Goal: Task Accomplishment & Management: Complete application form

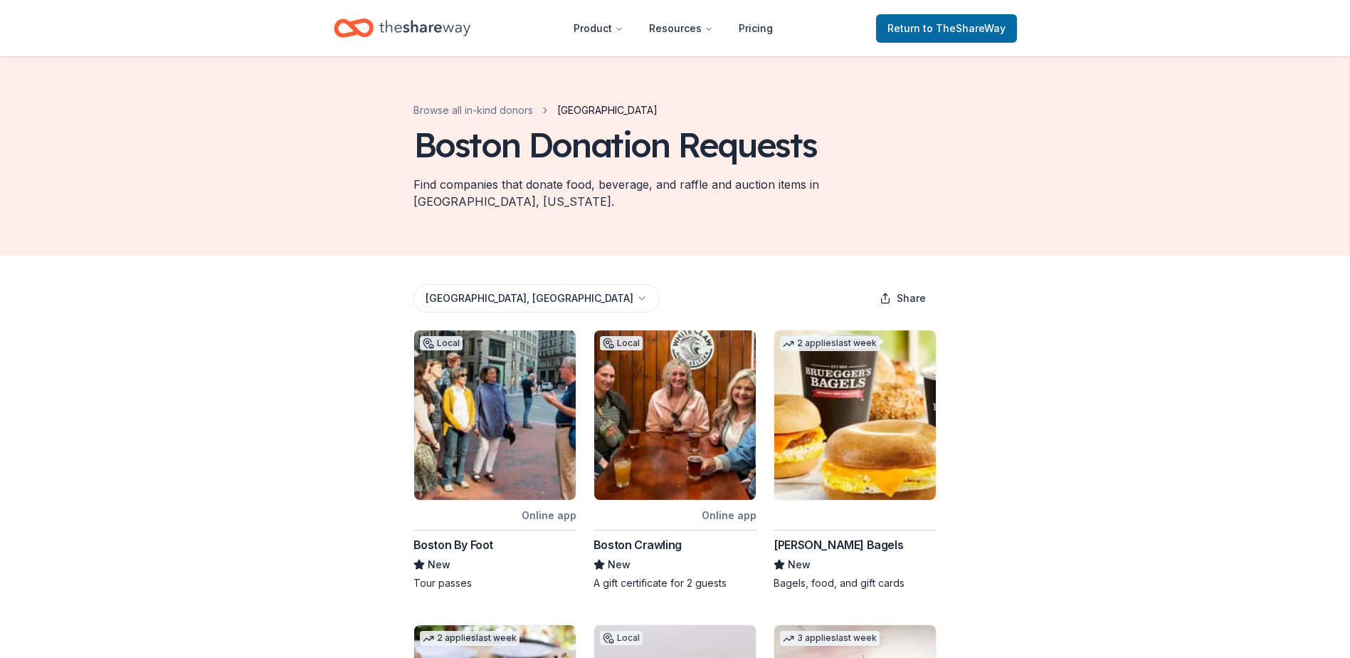
scroll to position [712, 0]
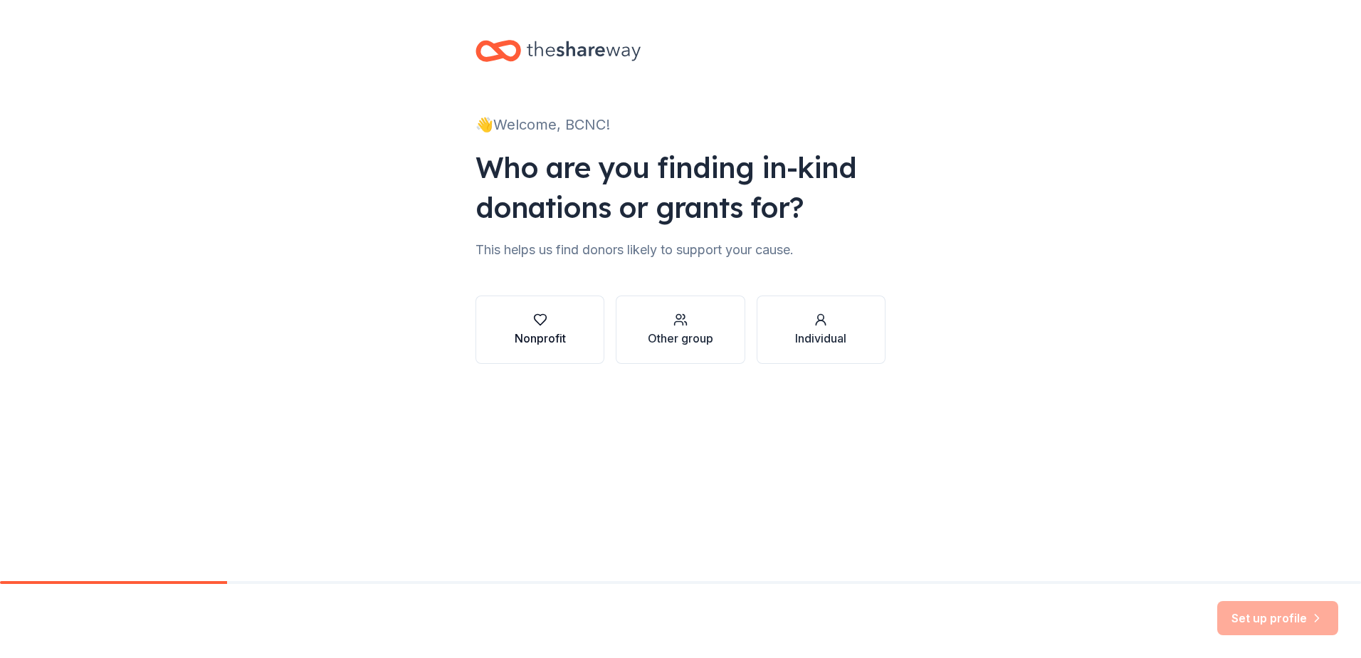
click at [540, 327] on div "Nonprofit" at bounding box center [540, 329] width 51 height 34
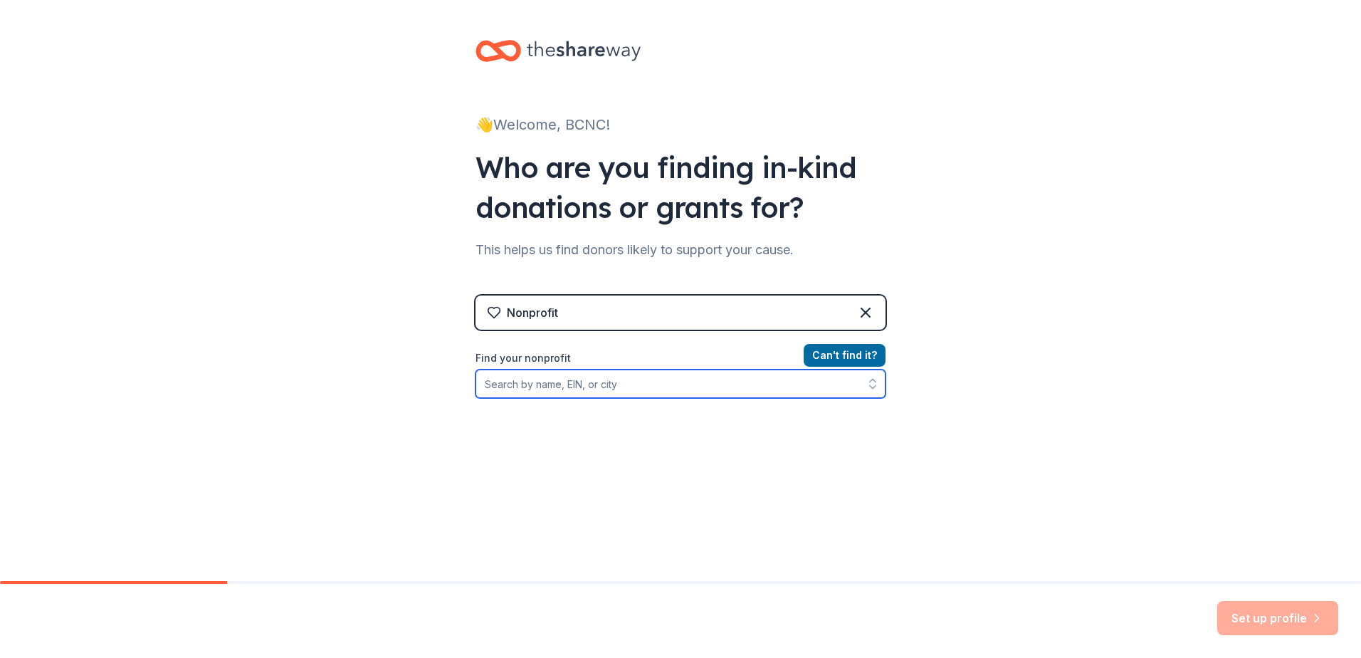
click at [633, 376] on input "Find your nonprofit" at bounding box center [680, 383] width 410 height 28
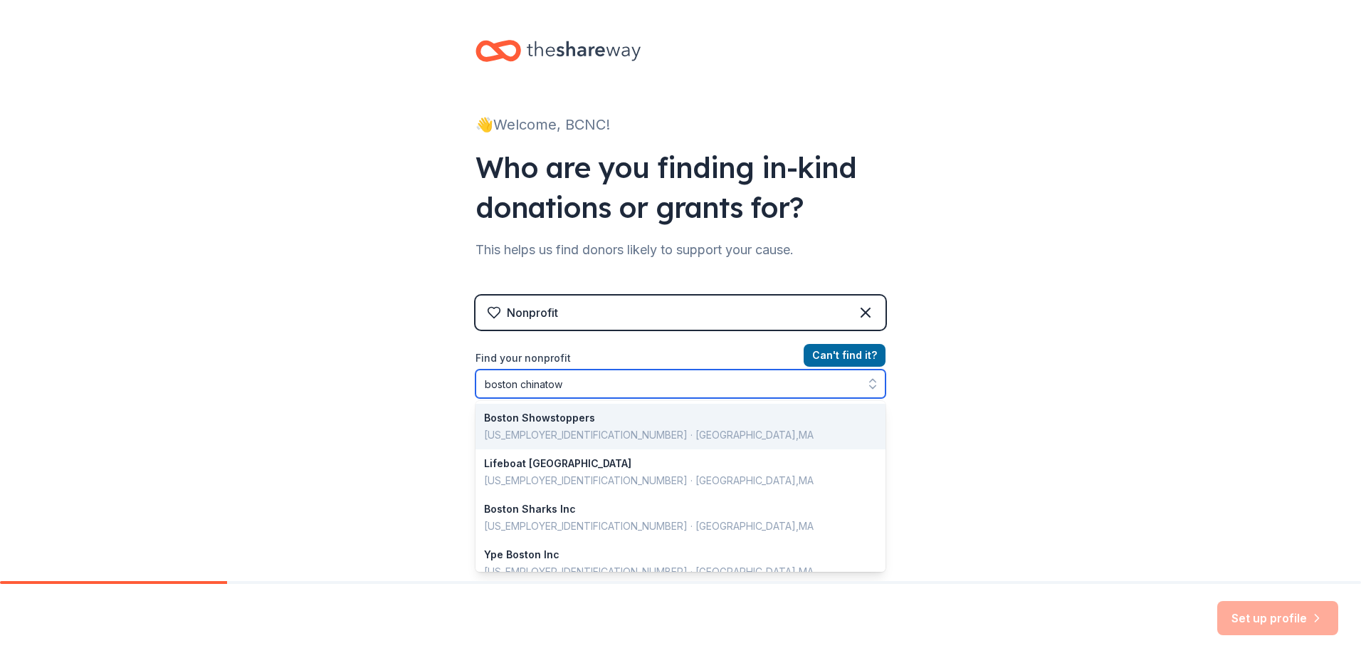
type input "boston chinatown"
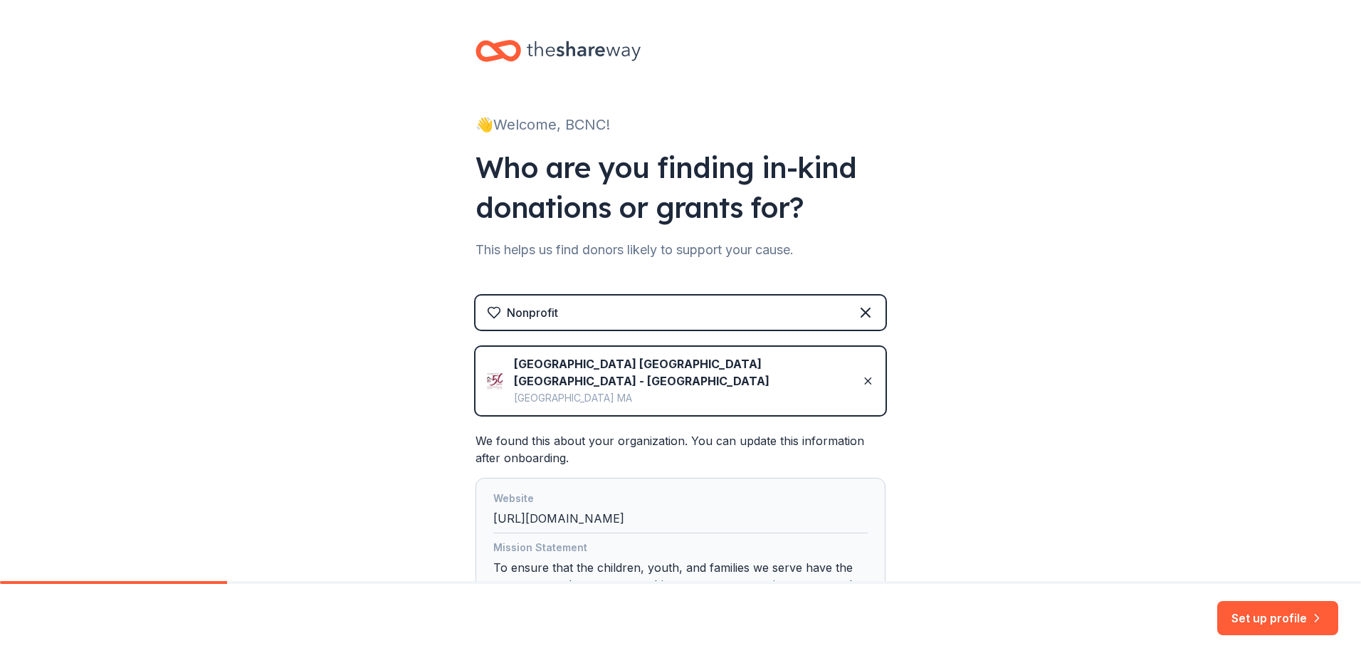
click at [944, 389] on div "👋 Welcome, BCNC! Who are you finding in-kind donations or grants for? This help…" at bounding box center [680, 362] width 1361 height 725
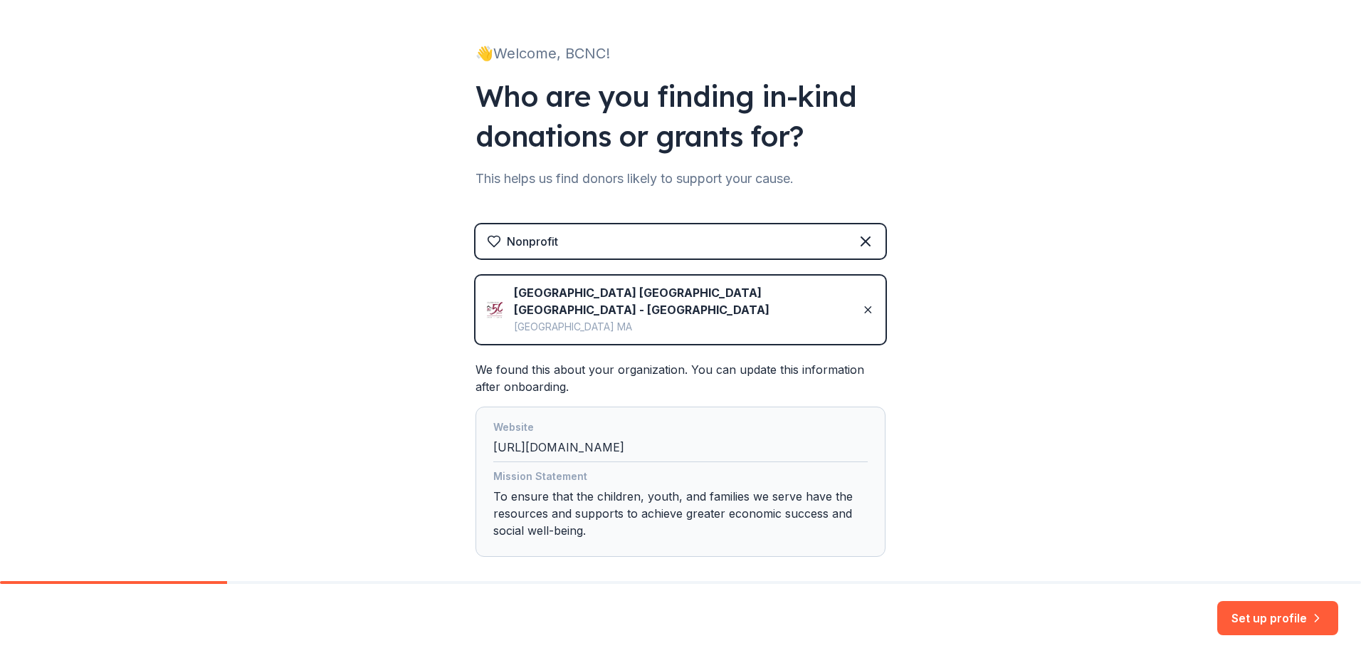
scroll to position [127, 0]
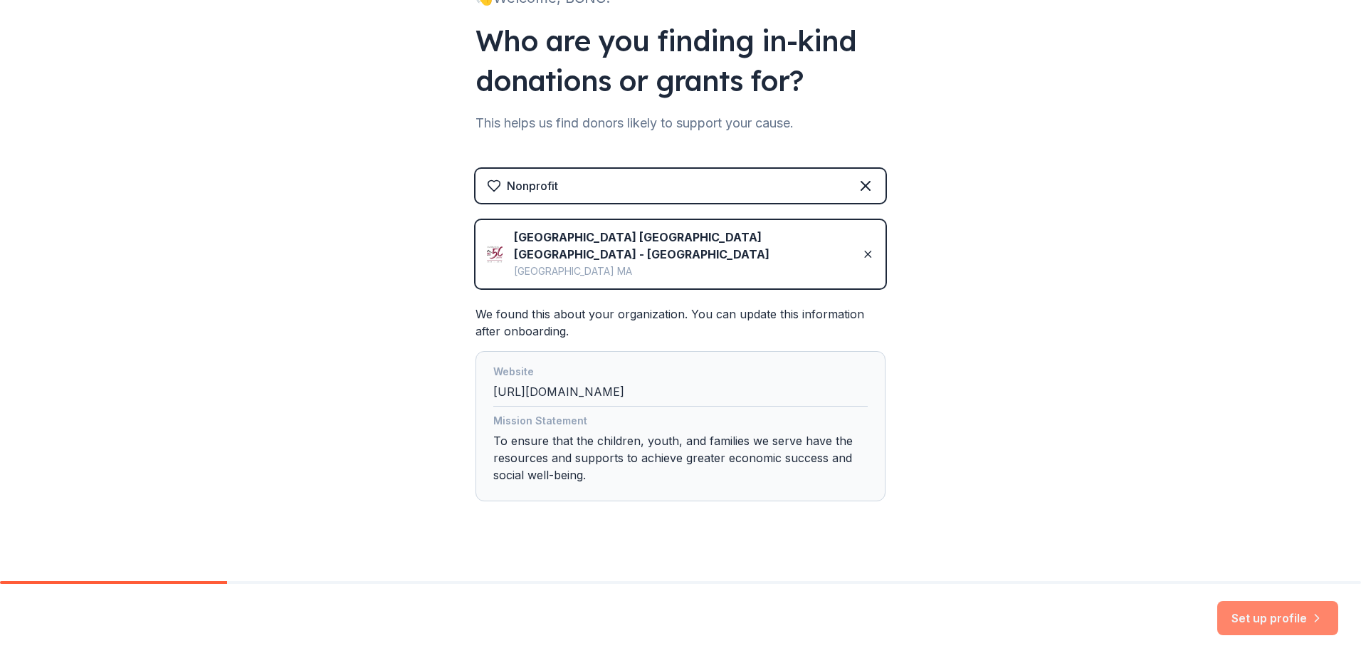
click at [1253, 602] on button "Set up profile" at bounding box center [1277, 618] width 121 height 34
click at [1256, 612] on div "Set up profile" at bounding box center [1277, 618] width 121 height 34
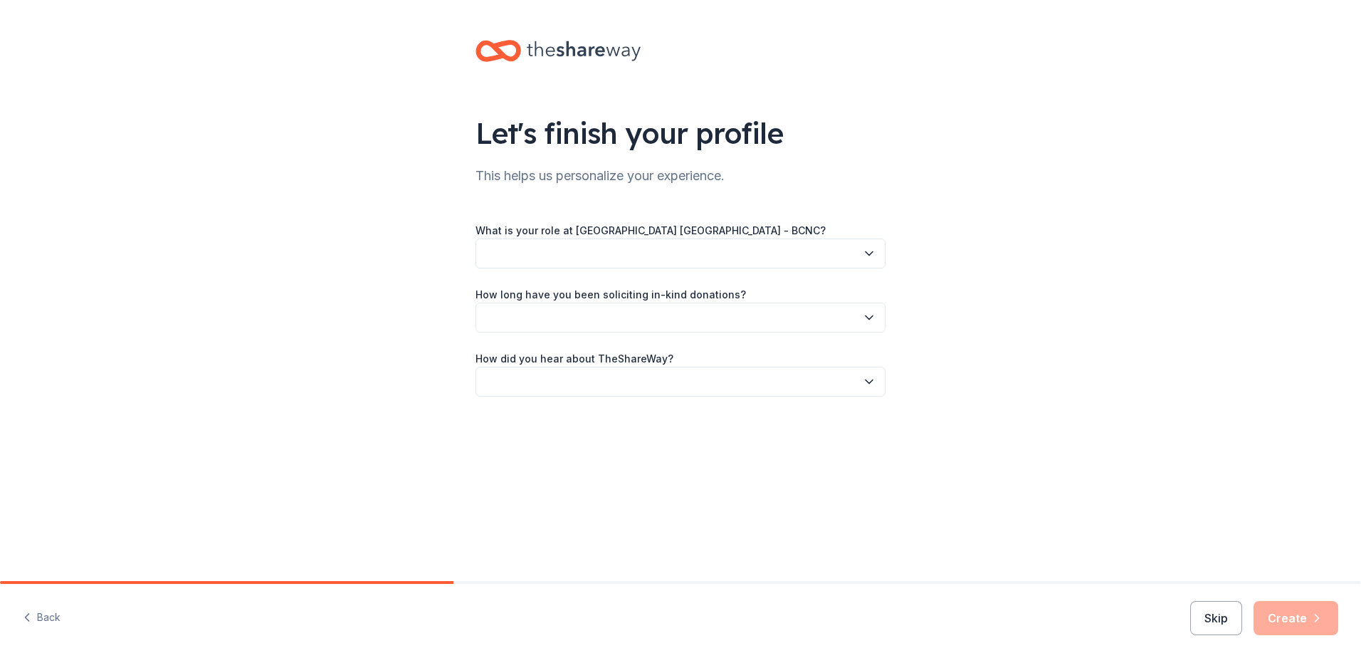
click at [719, 256] on button "button" at bounding box center [680, 253] width 410 height 30
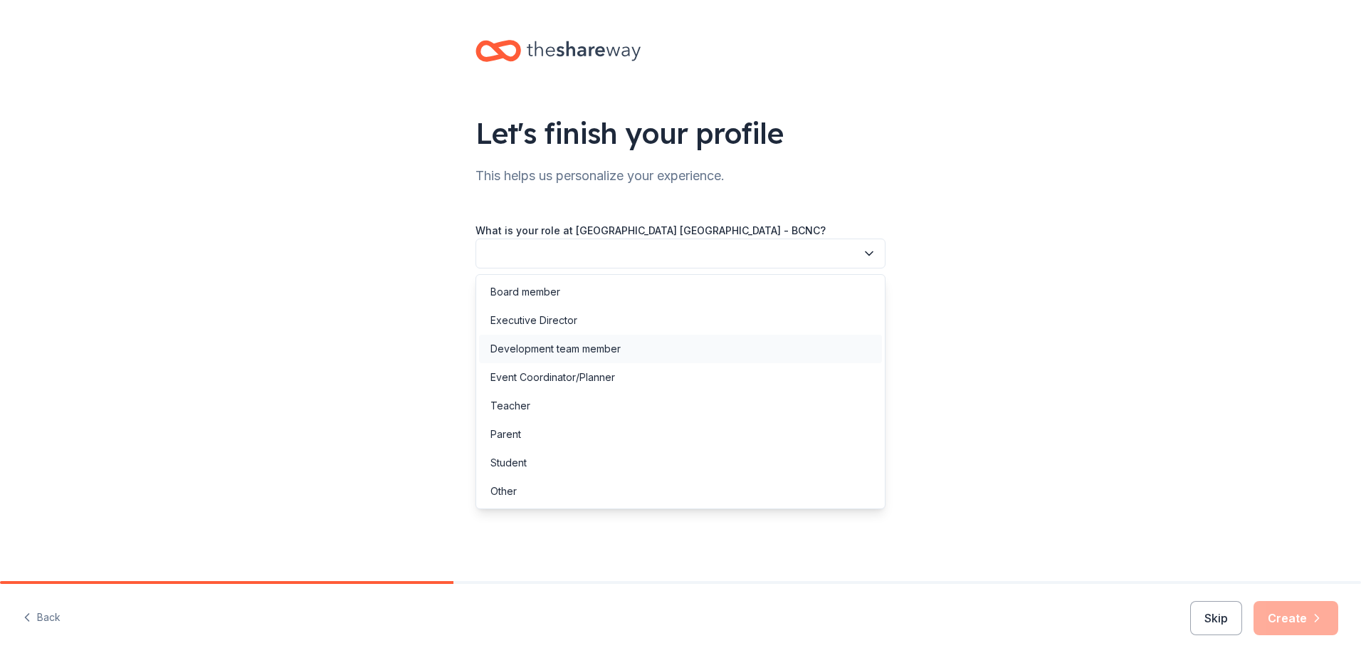
click at [704, 347] on div "Development team member" at bounding box center [680, 349] width 403 height 28
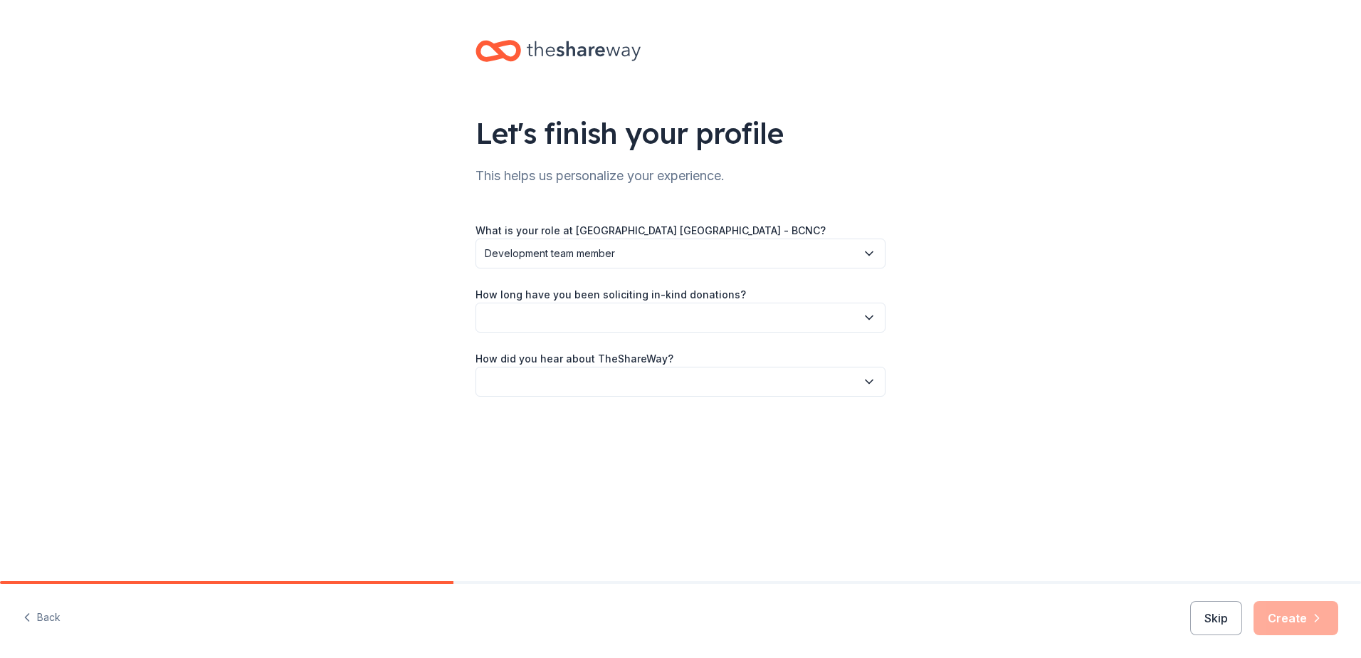
click at [685, 306] on button "button" at bounding box center [680, 317] width 410 height 30
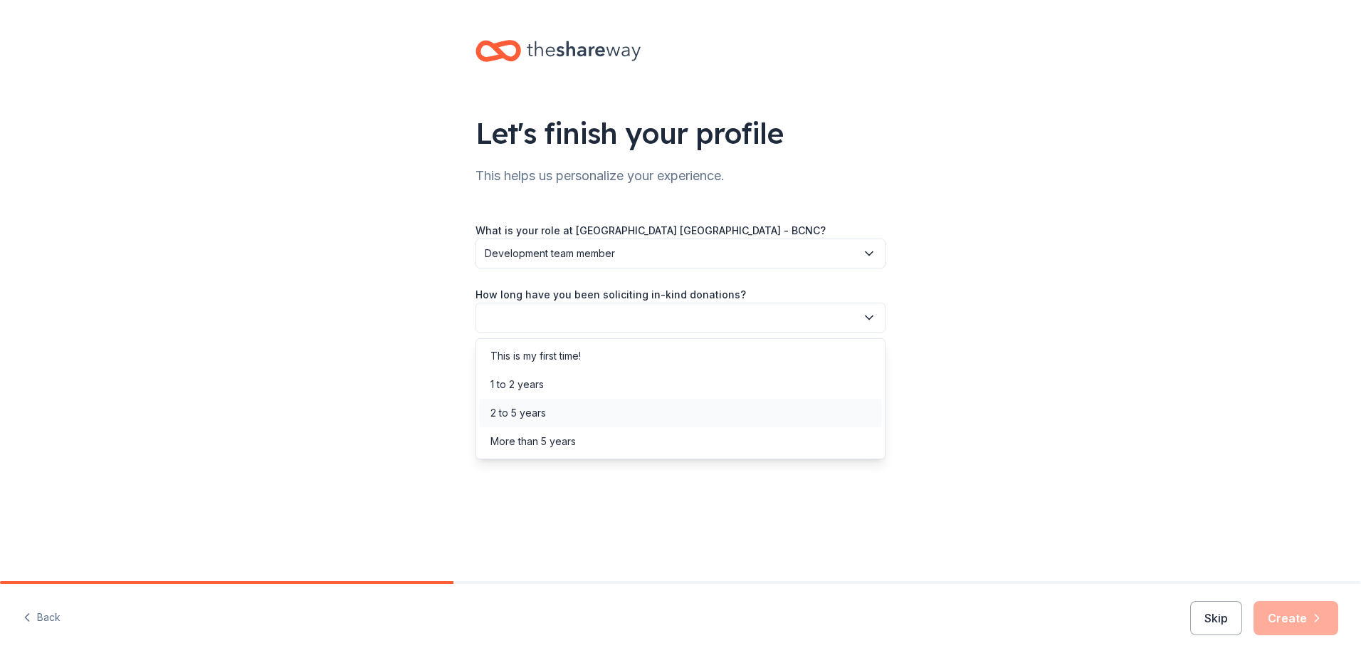
click at [668, 414] on div "2 to 5 years" at bounding box center [680, 413] width 403 height 28
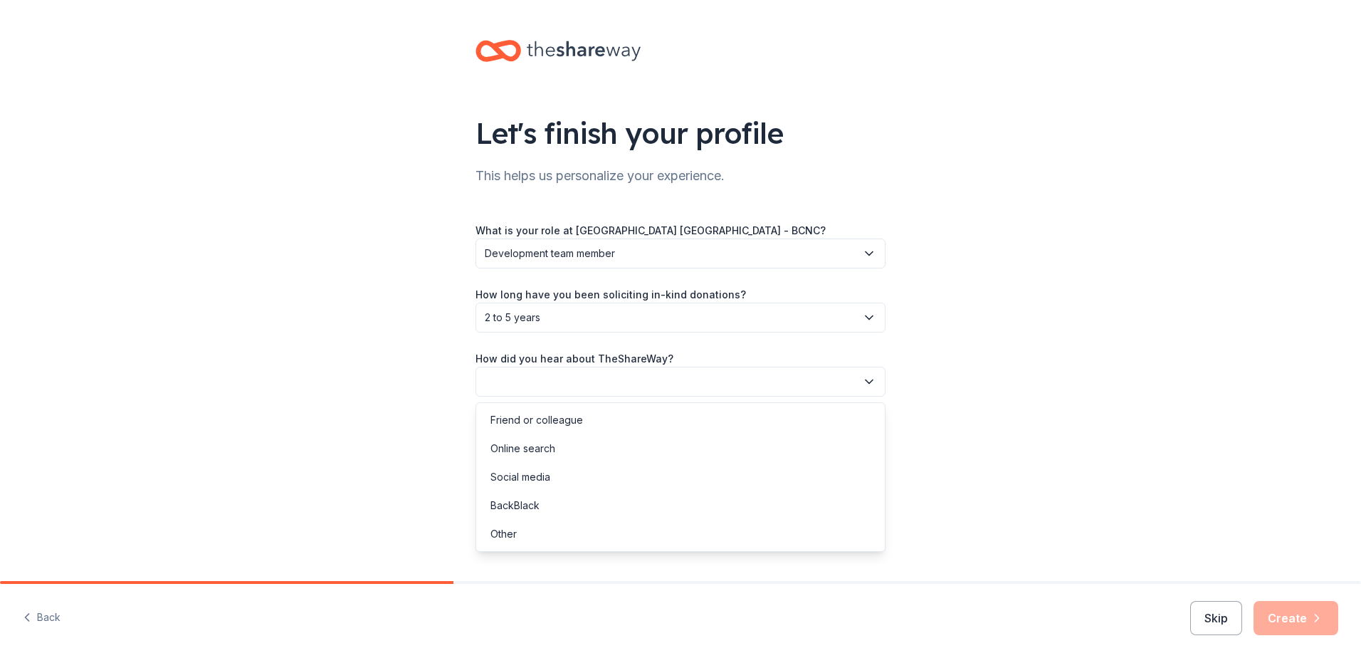
click at [663, 374] on button "button" at bounding box center [680, 382] width 410 height 30
click at [640, 425] on div "Friend or colleague" at bounding box center [680, 420] width 403 height 28
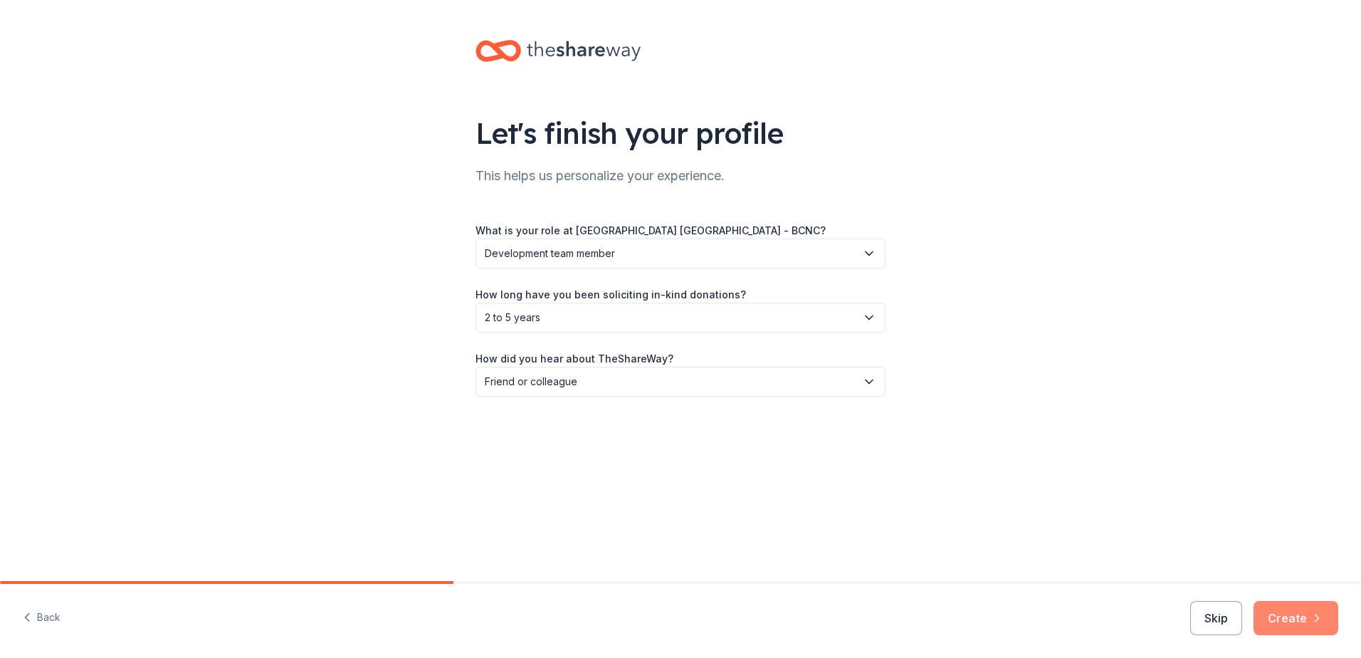
click at [1292, 625] on button "Create" at bounding box center [1295, 618] width 85 height 34
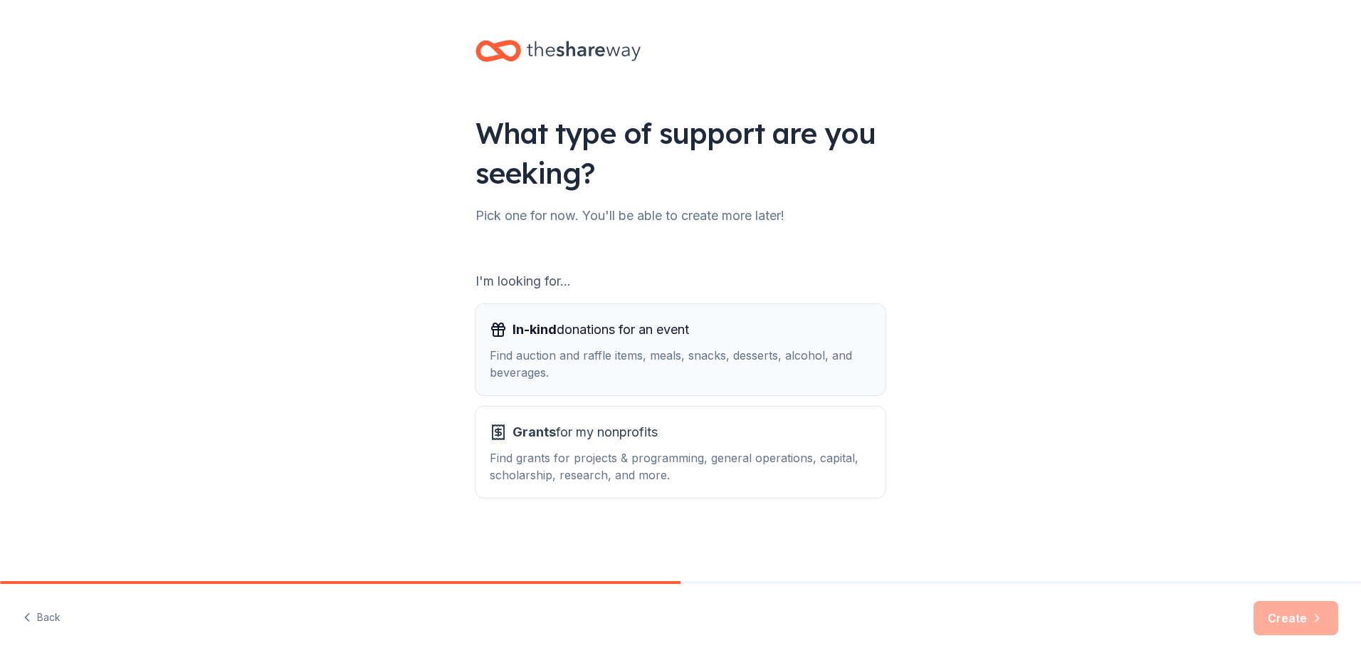
click at [826, 359] on div "Find auction and raffle items, meals, snacks, desserts, alcohol, and beverages." at bounding box center [680, 364] width 381 height 34
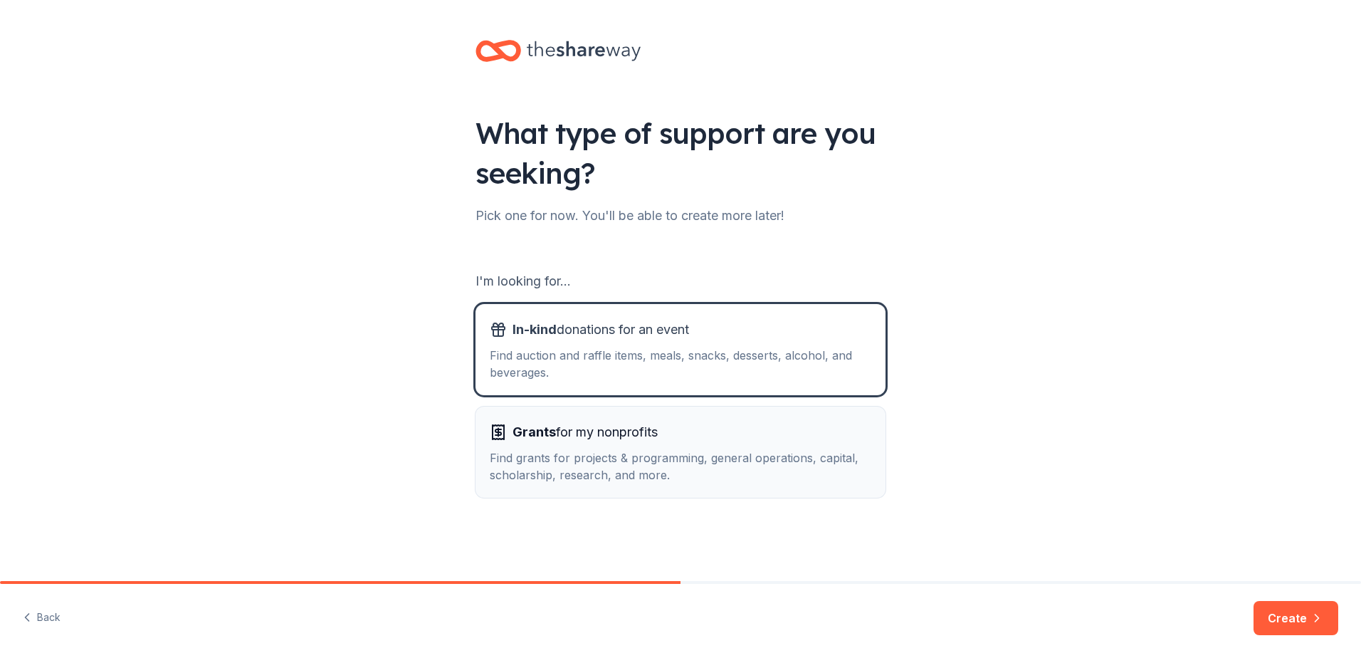
click at [678, 430] on div "Grants for my nonprofits" at bounding box center [680, 432] width 381 height 23
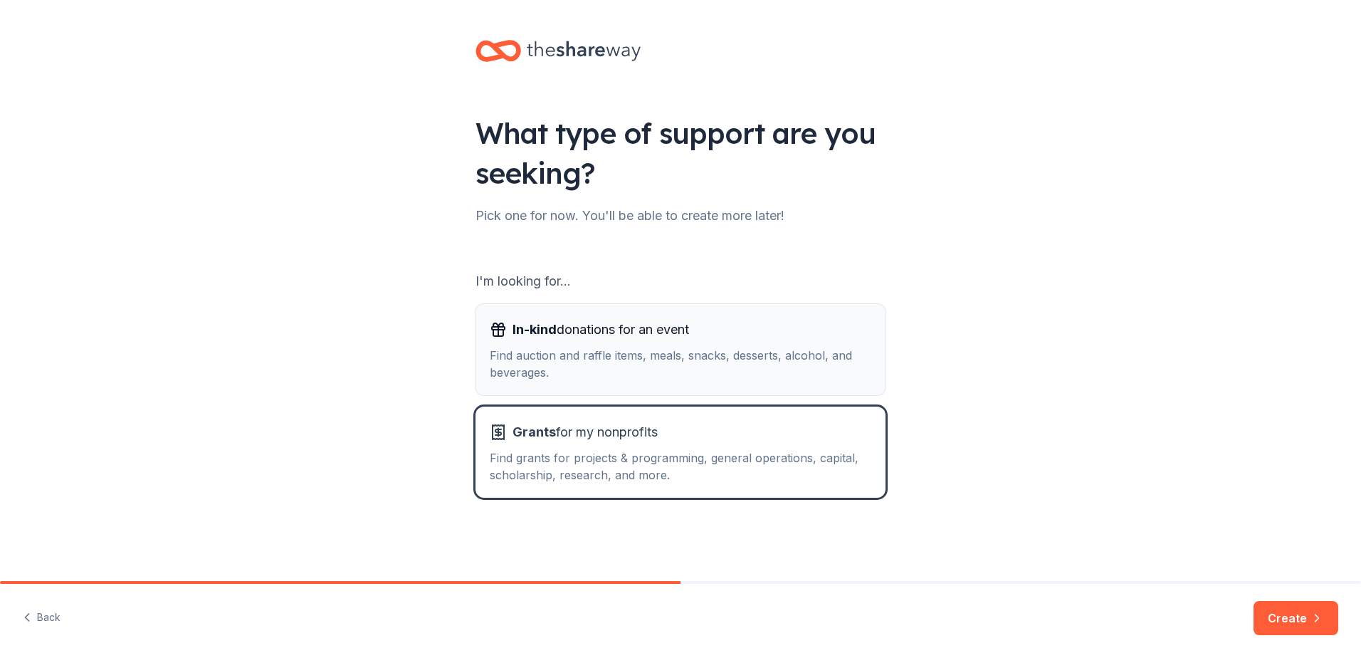
click at [731, 364] on div "Find auction and raffle items, meals, snacks, desserts, alcohol, and beverages." at bounding box center [680, 364] width 381 height 34
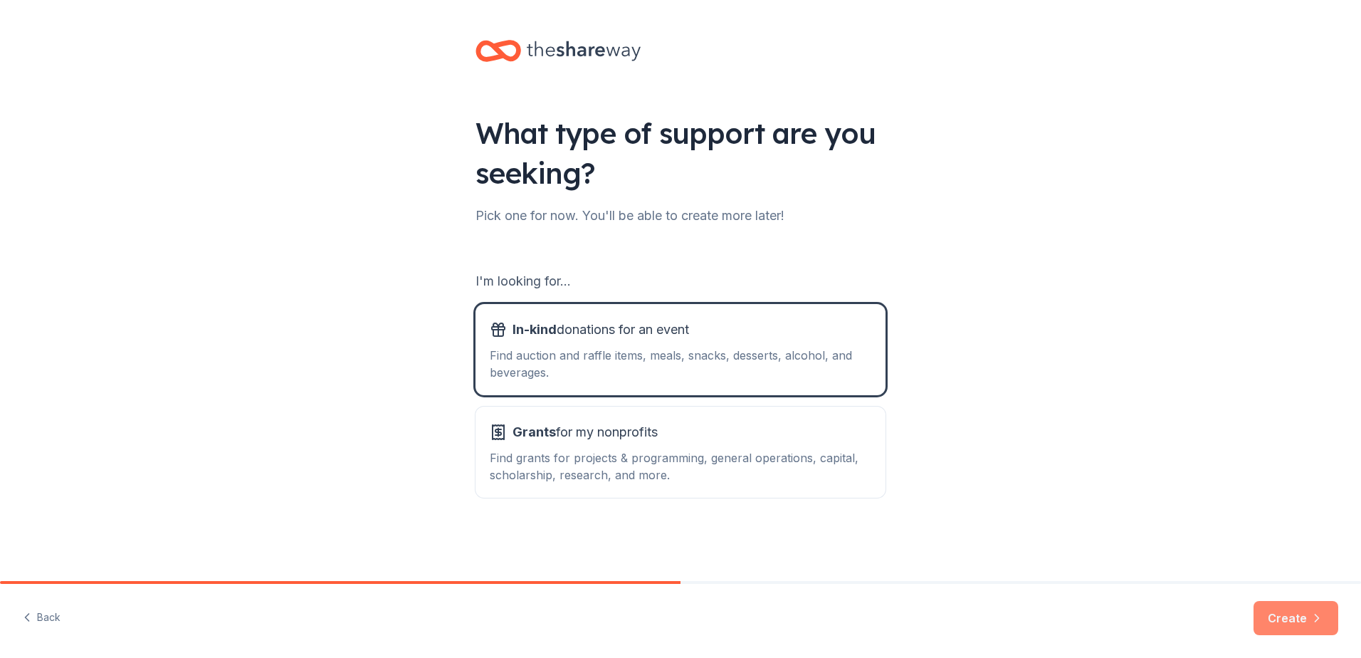
click at [1283, 614] on button "Create" at bounding box center [1295, 618] width 85 height 34
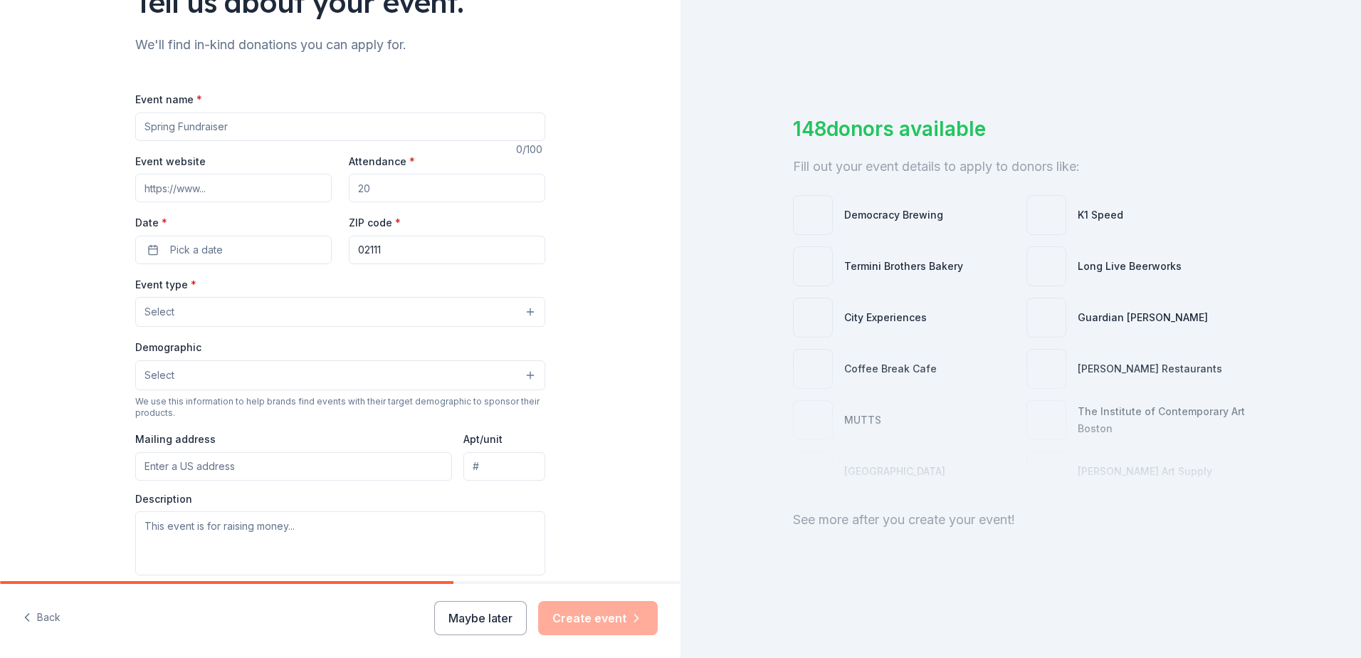
scroll to position [142, 0]
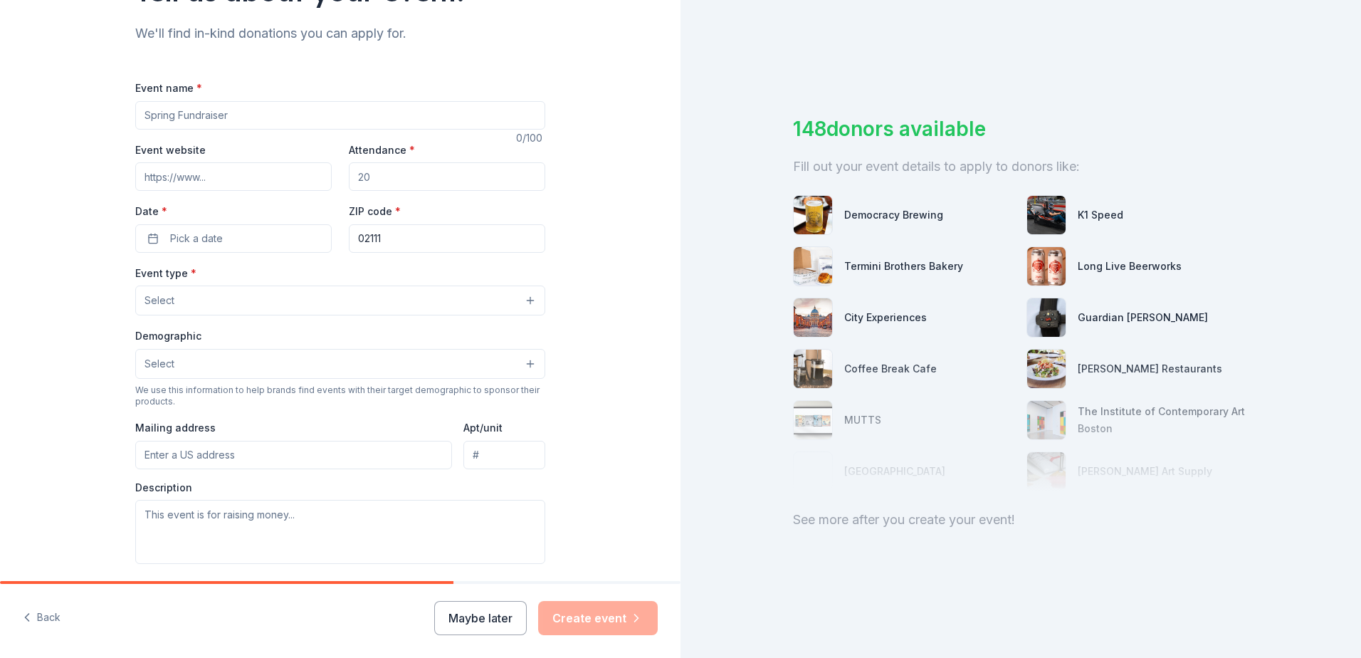
click at [372, 102] on input "Event name *" at bounding box center [340, 115] width 410 height 28
type input "BCNC Family Fun Run & Walk"
paste input "https://www.theshareway.com/"
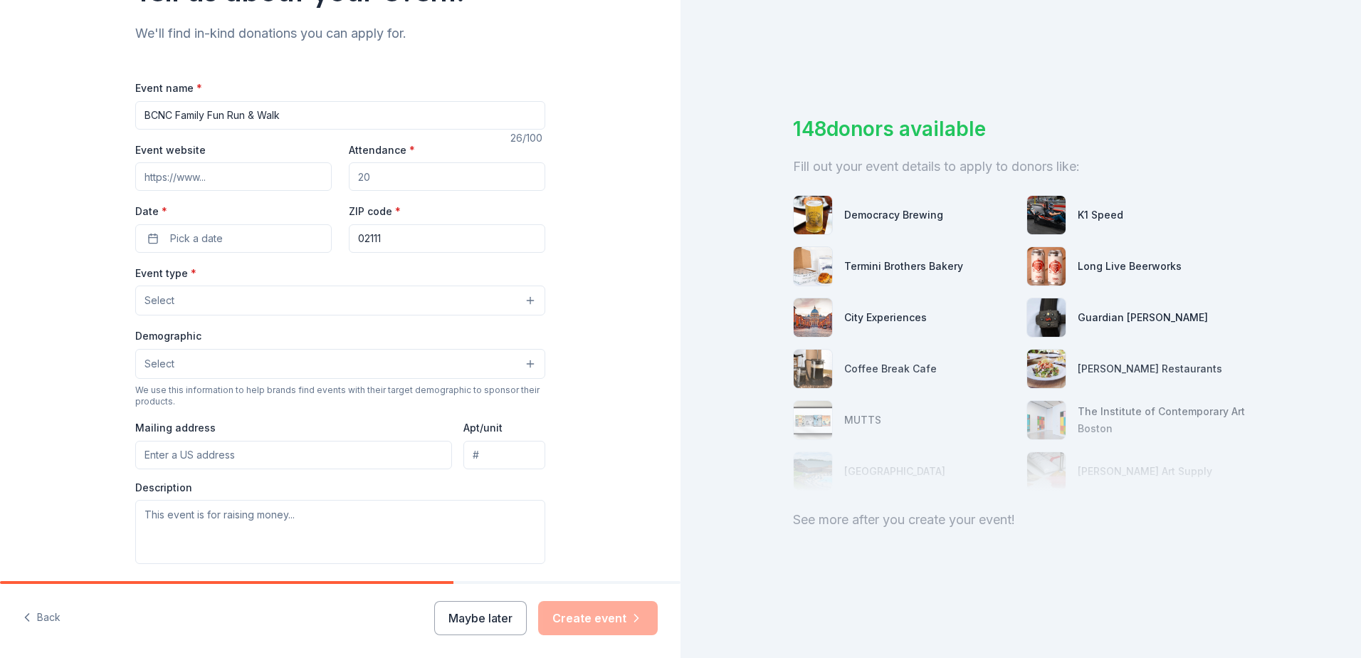
type input "https://www.theshareway.com/"
click at [255, 176] on input "Event website" at bounding box center [233, 176] width 196 height 28
paste input "/"
type input "/"
drag, startPoint x: 229, startPoint y: 180, endPoint x: 73, endPoint y: 177, distance: 155.9
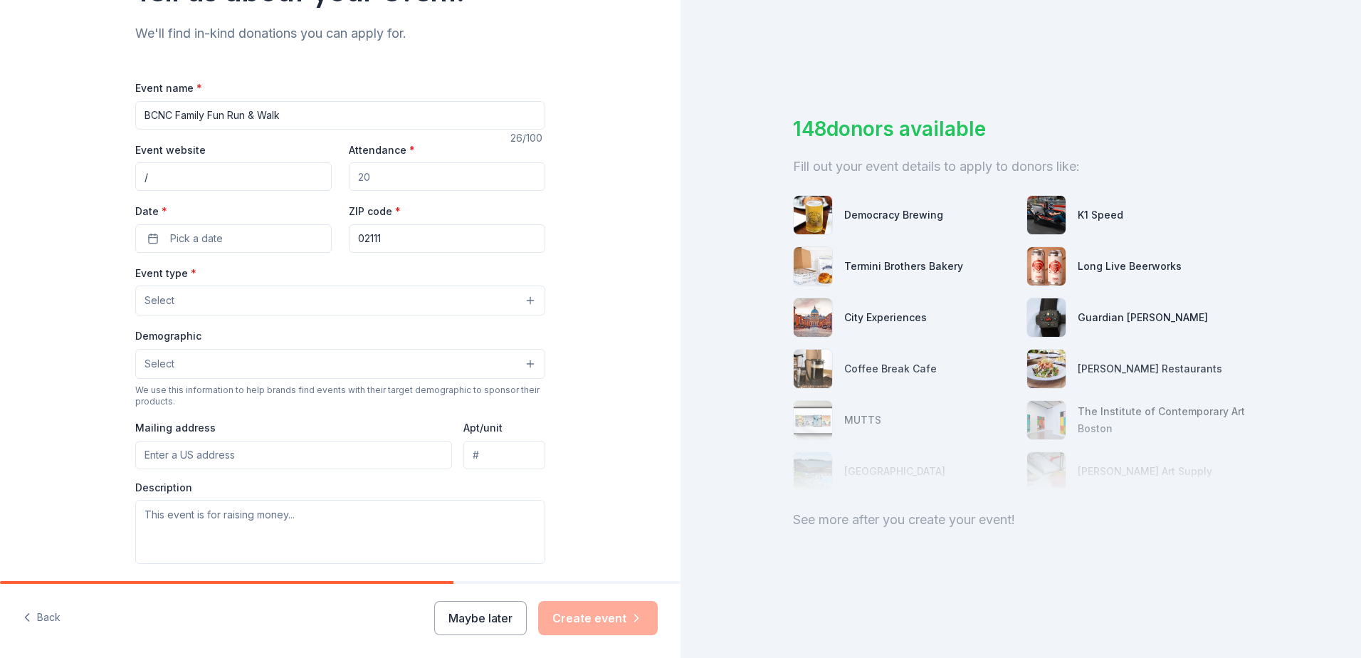
click at [73, 177] on div "Tell us about your event. We'll find in-kind donations you can apply for. Event…" at bounding box center [340, 331] width 680 height 947
paste input
drag, startPoint x: 197, startPoint y: 177, endPoint x: 94, endPoint y: 176, distance: 103.2
click at [94, 176] on div "Tell us about your event. We'll find in-kind donations you can apply for. Event…" at bounding box center [340, 331] width 680 height 947
paste input "/"
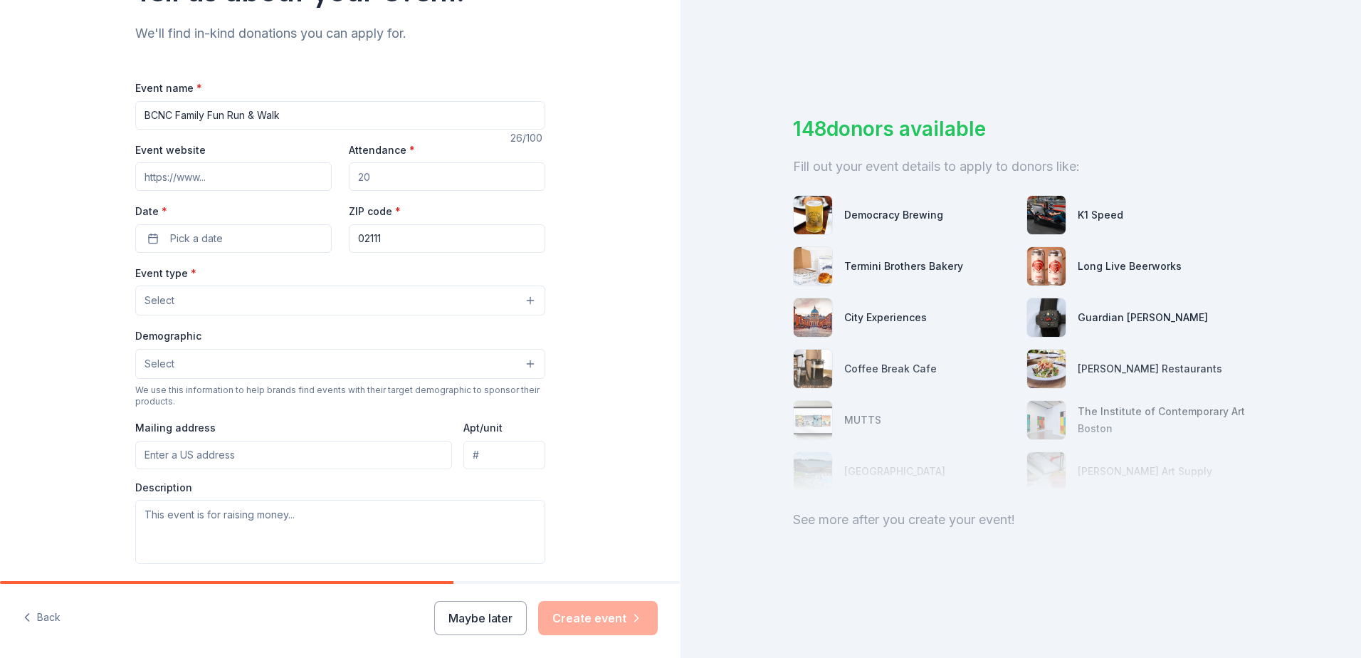
type input "/"
paste input "https://bcnc.net/event/family-fun-run-walk/"
type input "https://bcnc.net/event/family-fun-run-walk/"
click at [386, 174] on input "Attendance *" at bounding box center [447, 176] width 196 height 28
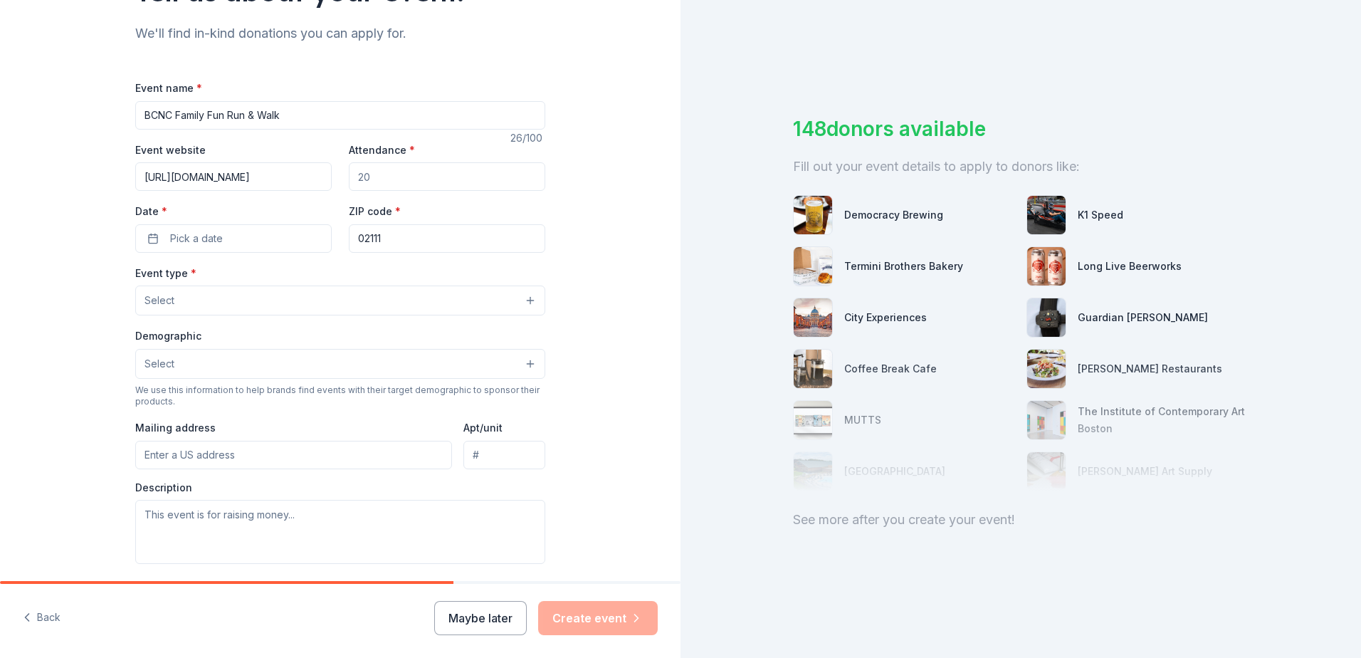
scroll to position [0, 0]
type input "200"
click at [246, 248] on button "Pick a date" at bounding box center [233, 238] width 196 height 28
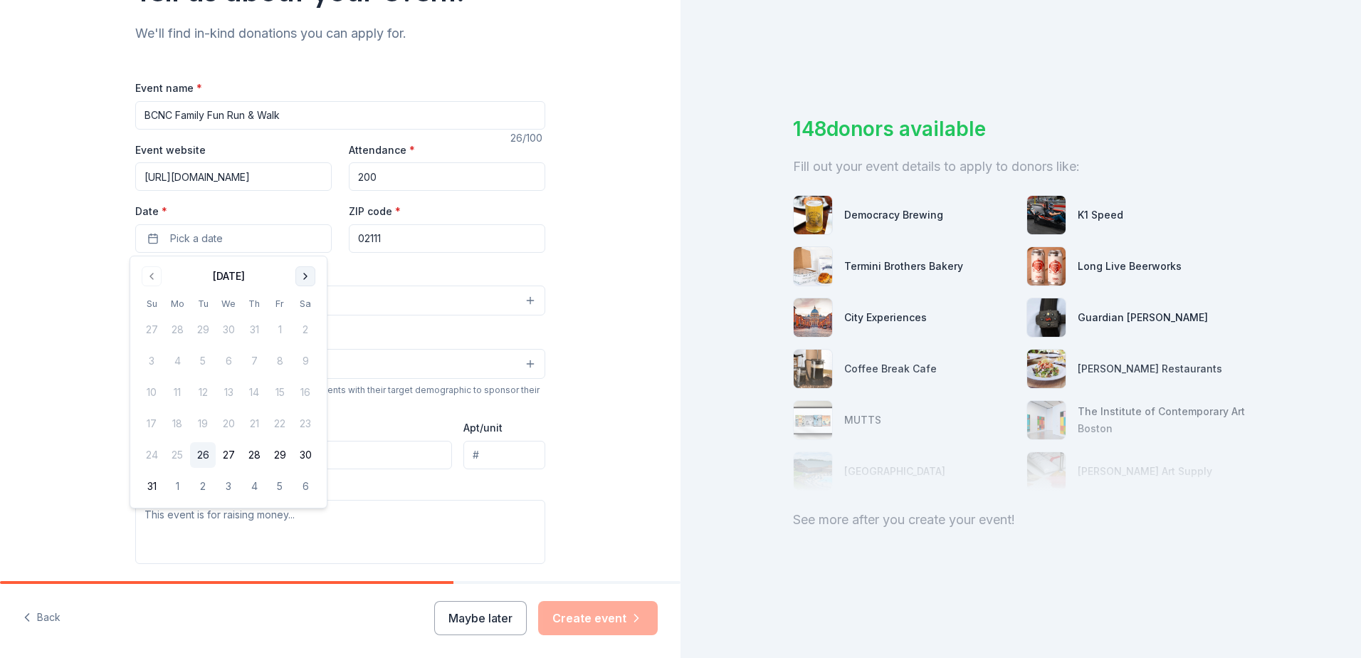
click at [300, 285] on button "Go to next month" at bounding box center [305, 276] width 20 height 20
click at [300, 283] on button "Go to next month" at bounding box center [305, 276] width 20 height 20
click at [307, 425] on button "25" at bounding box center [306, 424] width 26 height 26
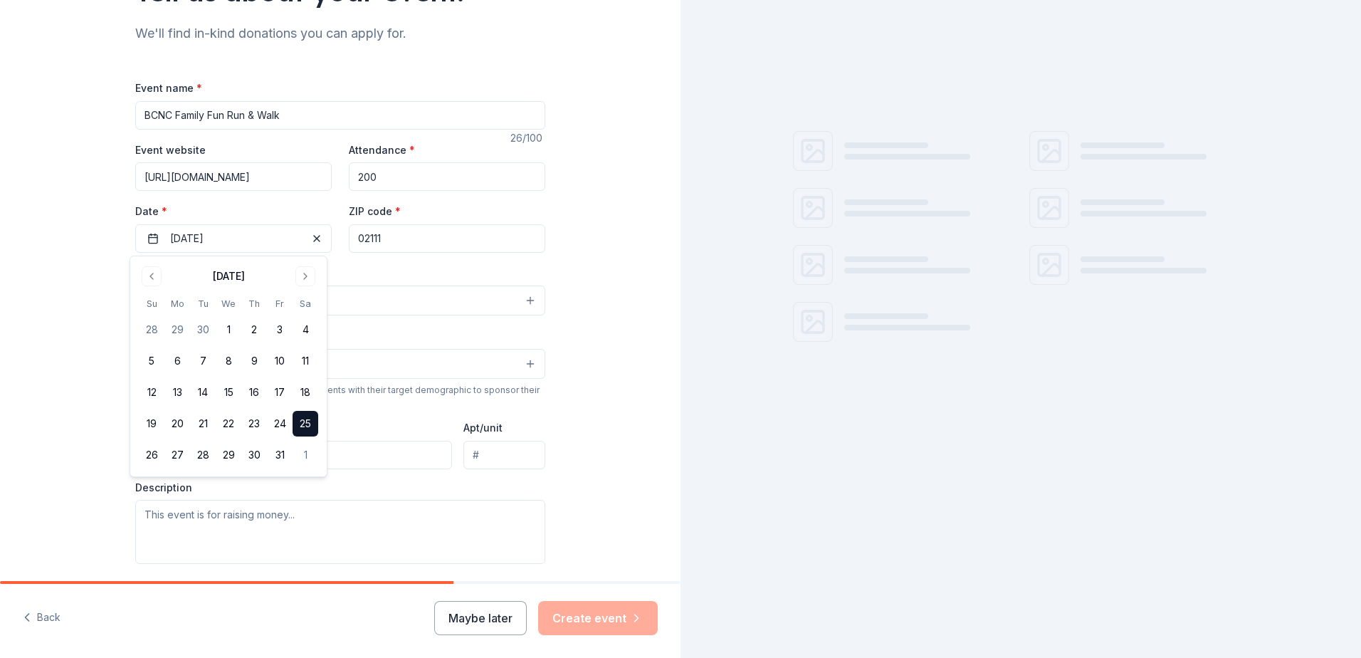
click at [431, 262] on div "Event name * BCNC Family Fun Run & Walk 26 /100 Event website https://bcnc.net/…" at bounding box center [340, 408] width 410 height 658
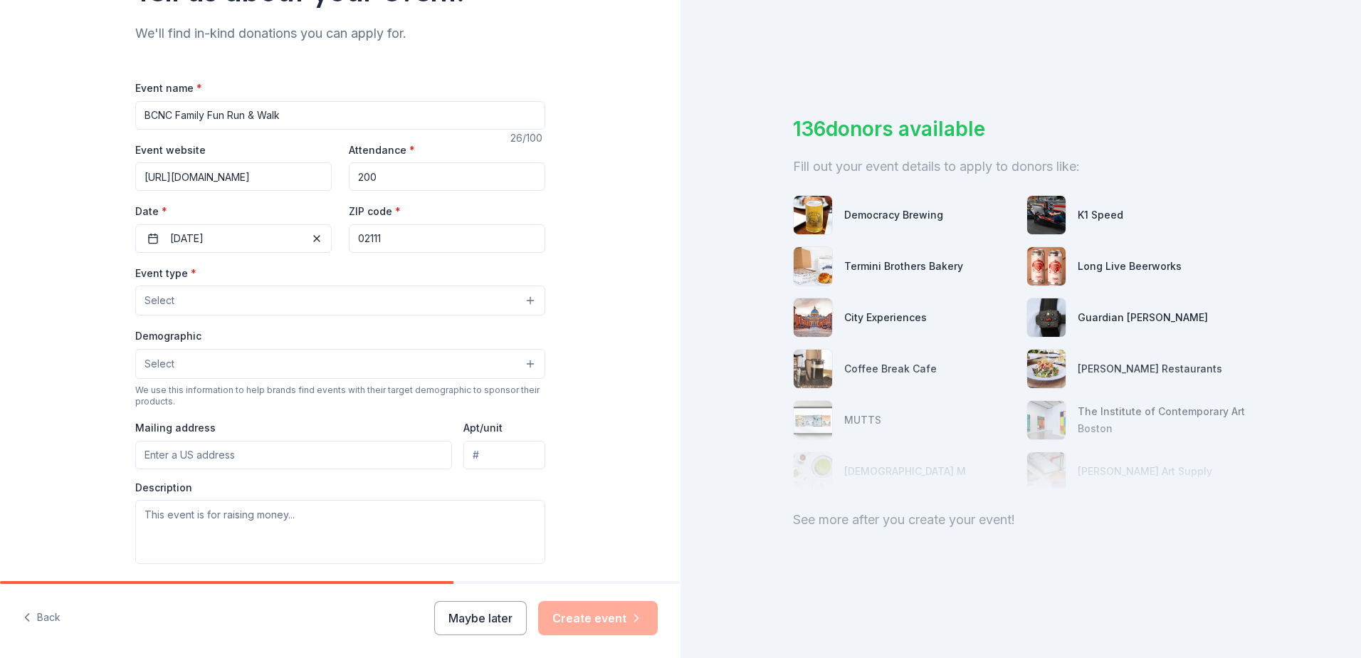
click at [344, 308] on button "Select" at bounding box center [340, 300] width 410 height 30
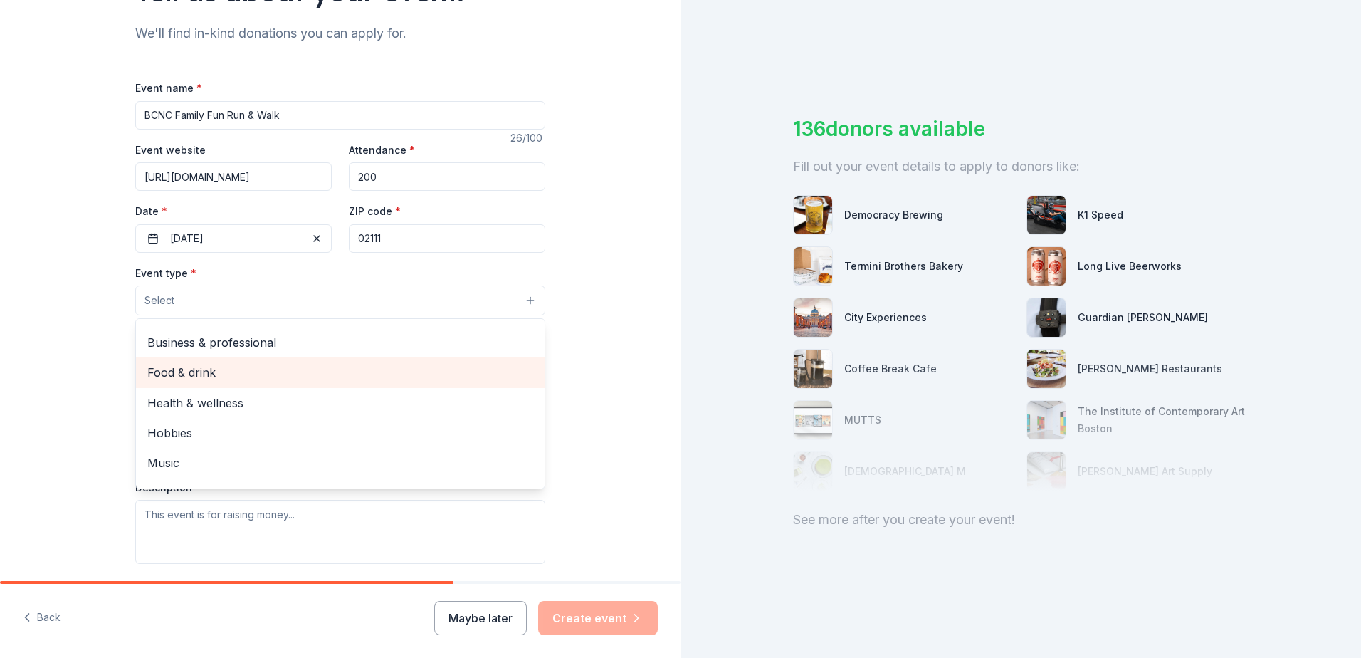
scroll to position [48, 0]
click at [331, 394] on div "Health & wellness" at bounding box center [340, 380] width 409 height 30
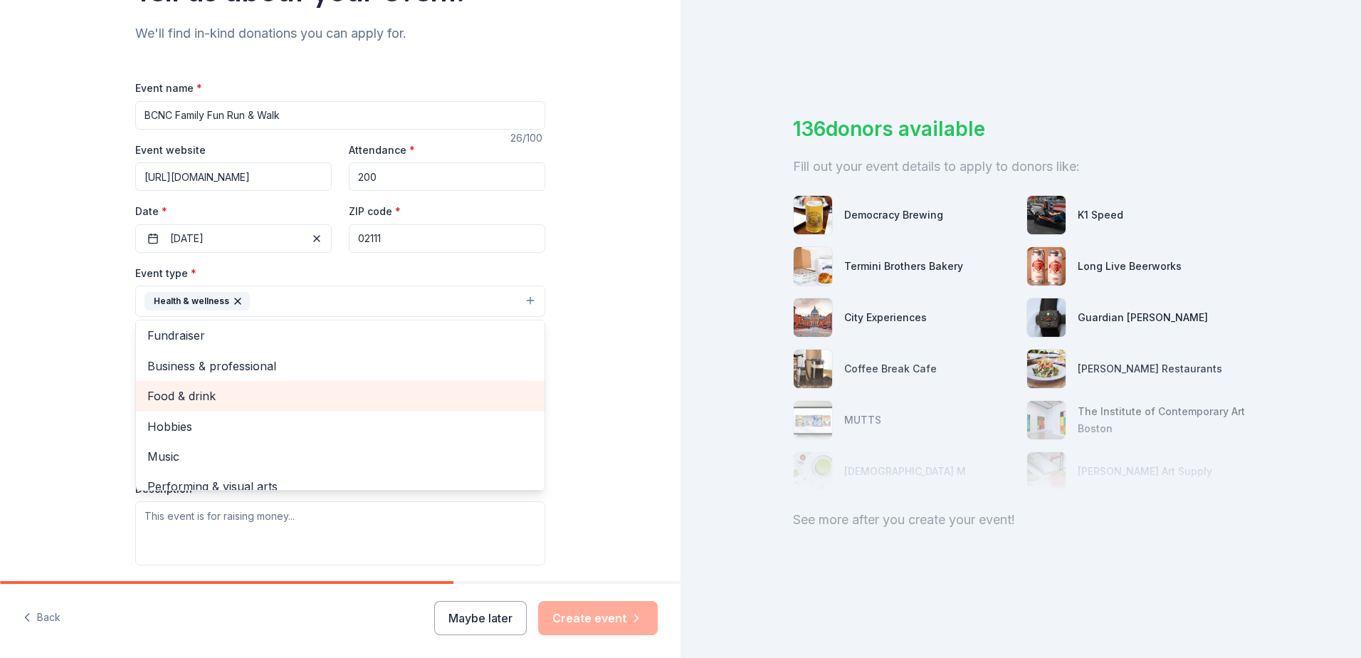
scroll to position [0, 0]
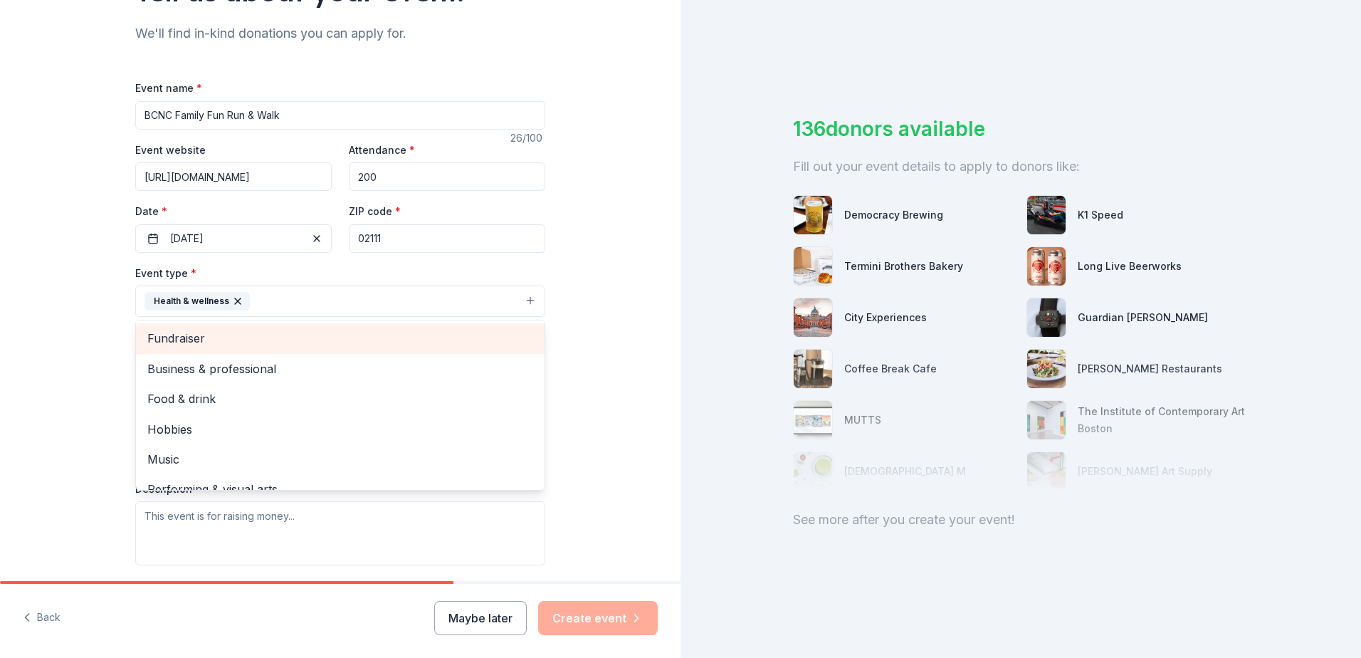
click at [241, 340] on span "Fundraiser" at bounding box center [340, 338] width 386 height 19
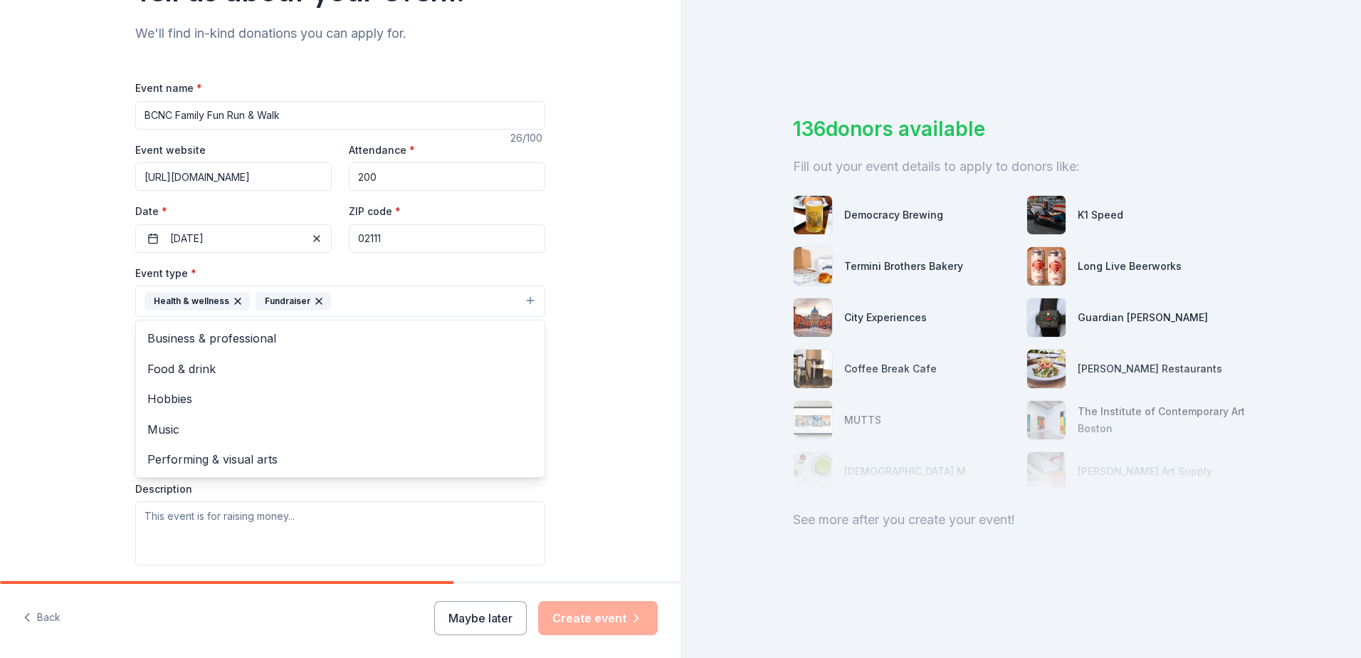
click at [71, 340] on div "Tell us about your event. We'll find in-kind donations you can apply for. Event…" at bounding box center [340, 332] width 680 height 949
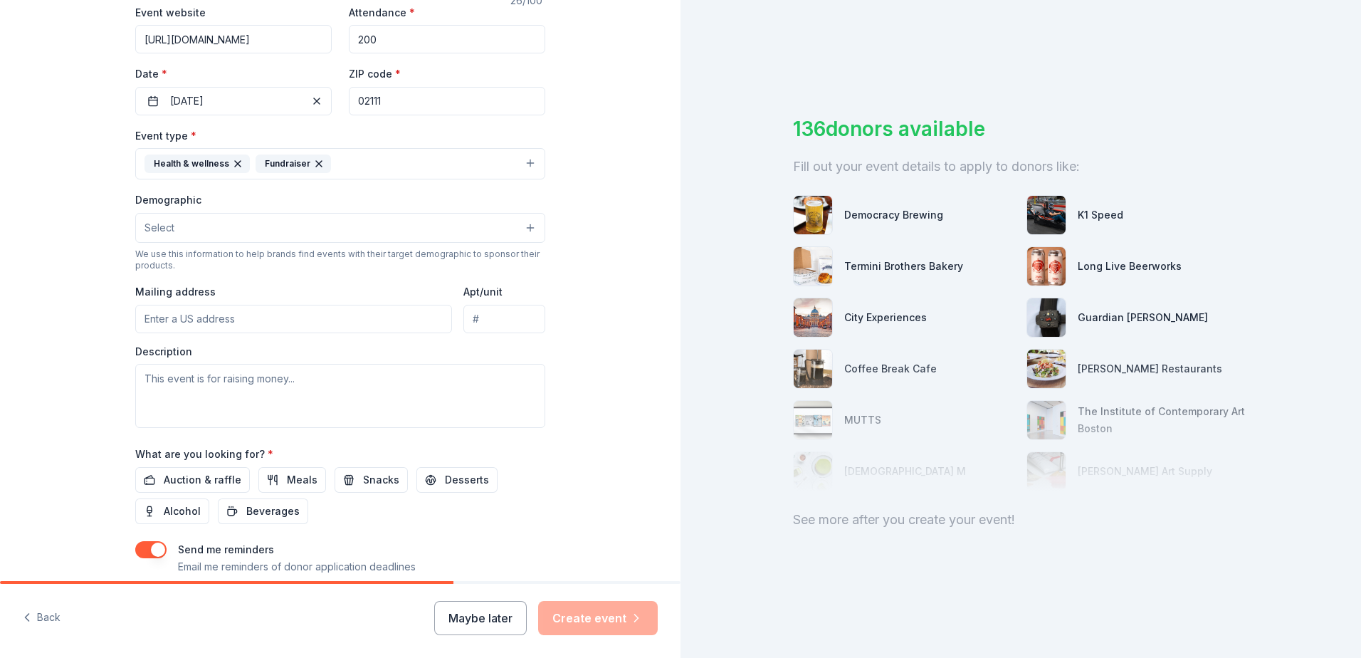
scroll to position [285, 0]
click at [204, 221] on button "Select" at bounding box center [340, 223] width 410 height 30
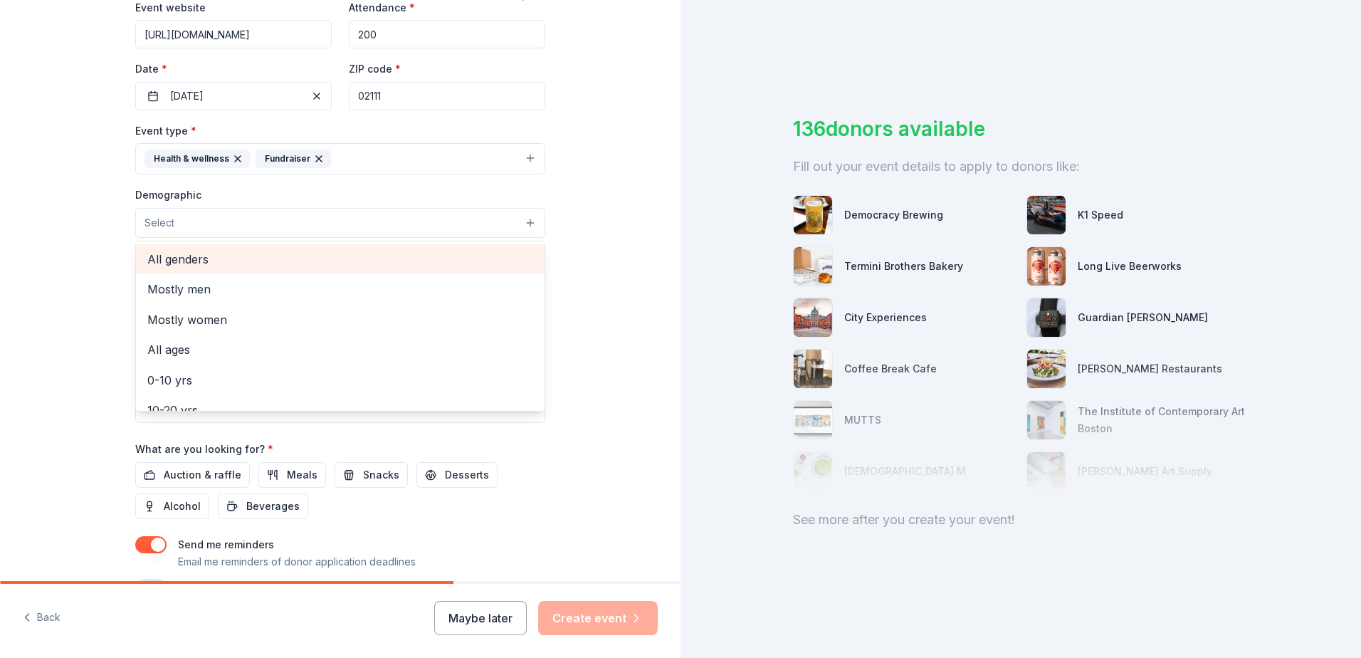
click at [207, 258] on span "All genders" at bounding box center [340, 259] width 386 height 19
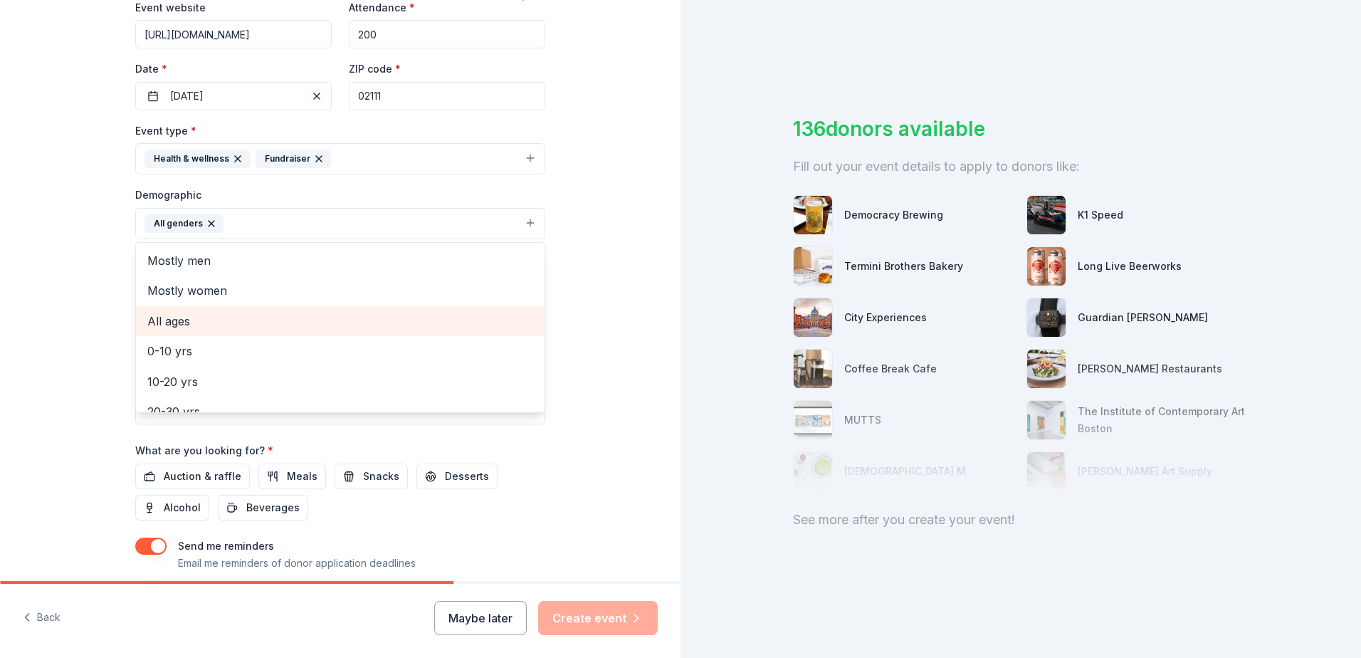
click at [211, 332] on div "All ages" at bounding box center [340, 321] width 409 height 30
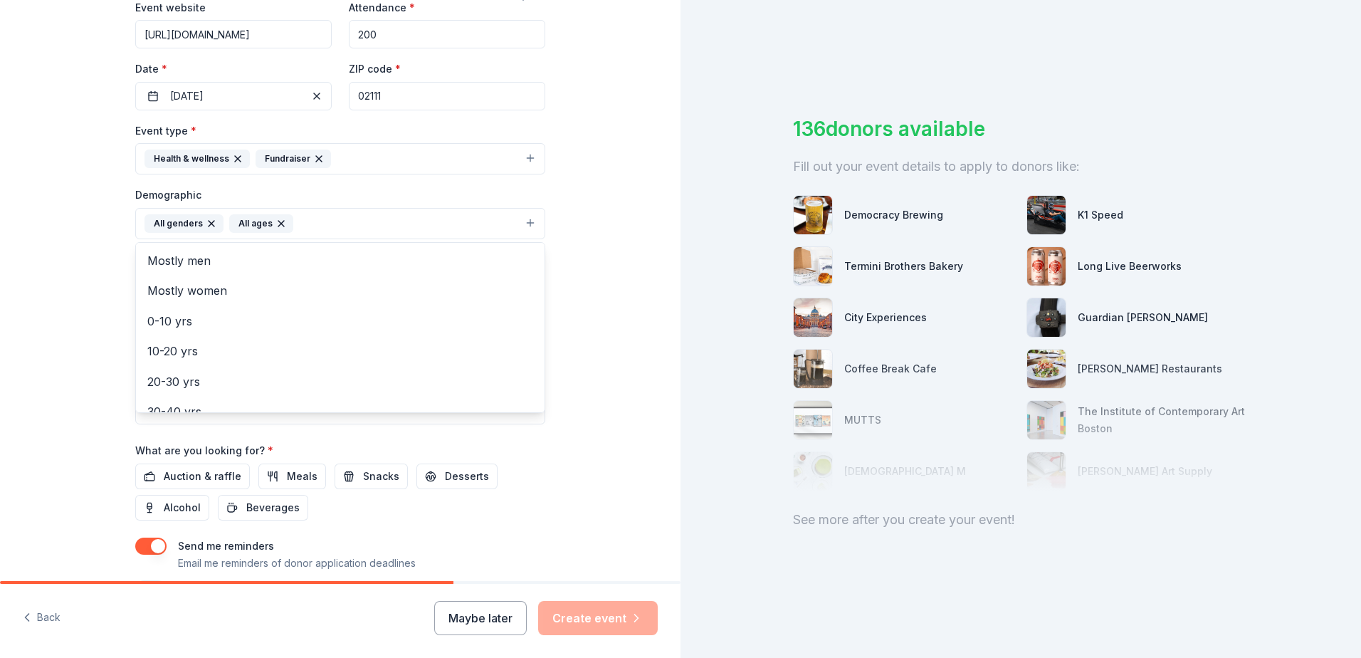
click at [51, 289] on div "Tell us about your event. We'll find in-kind donations you can apply for. Event…" at bounding box center [340, 190] width 680 height 950
click at [209, 315] on input "Mailing address" at bounding box center [293, 315] width 317 height 28
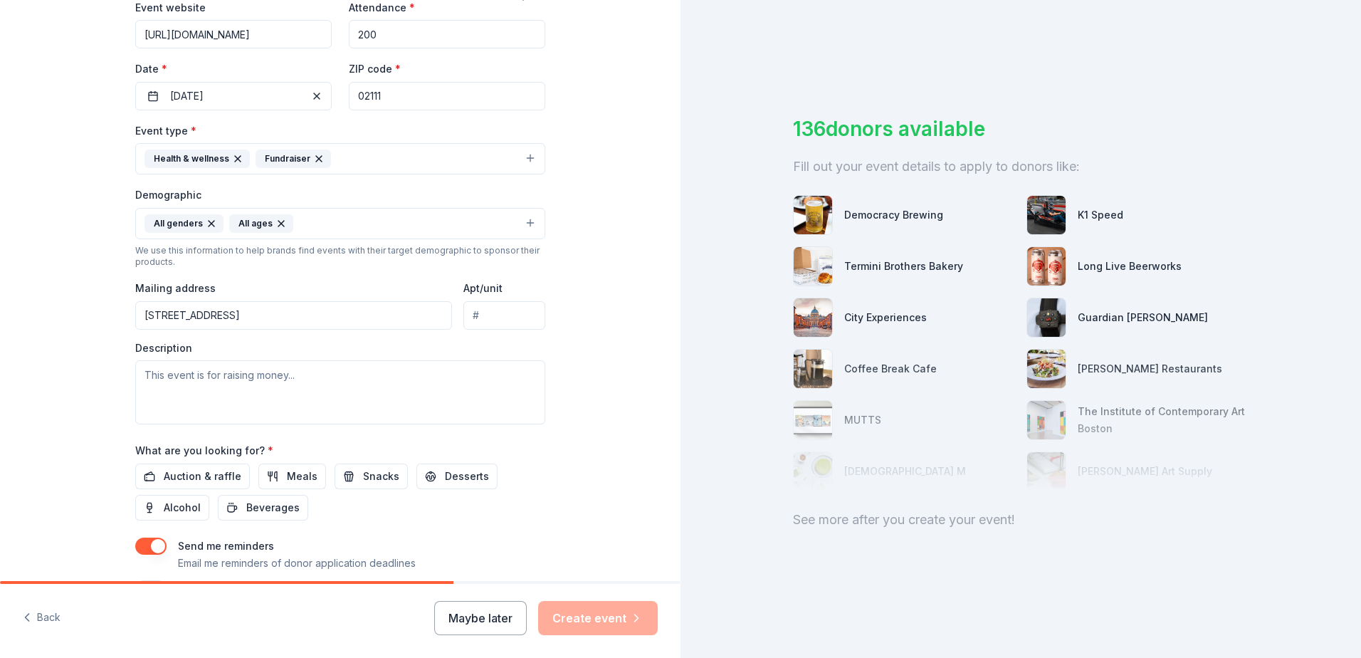
type input "38 Ash Street, Boston, MA, 02111"
click at [226, 384] on textarea at bounding box center [340, 392] width 410 height 64
paste textarea "The Family Fun Run & Walk celebrates strong families and takes attendees throug…"
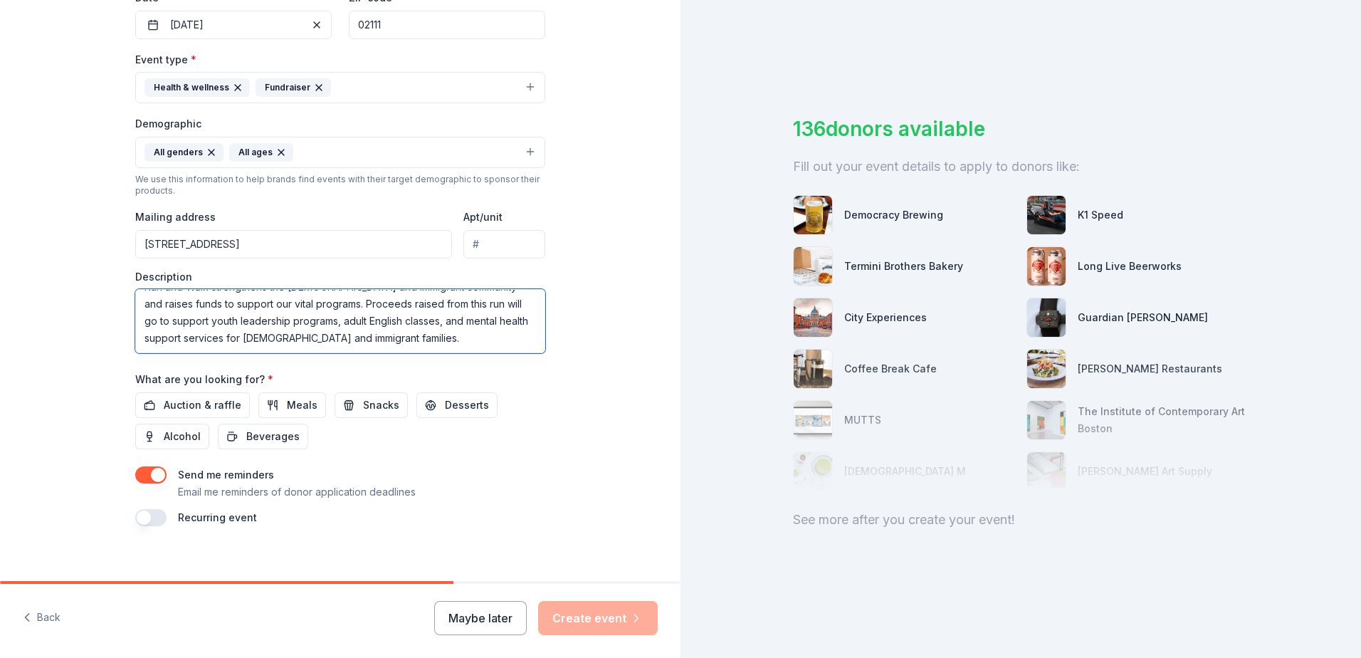
scroll to position [369, 0]
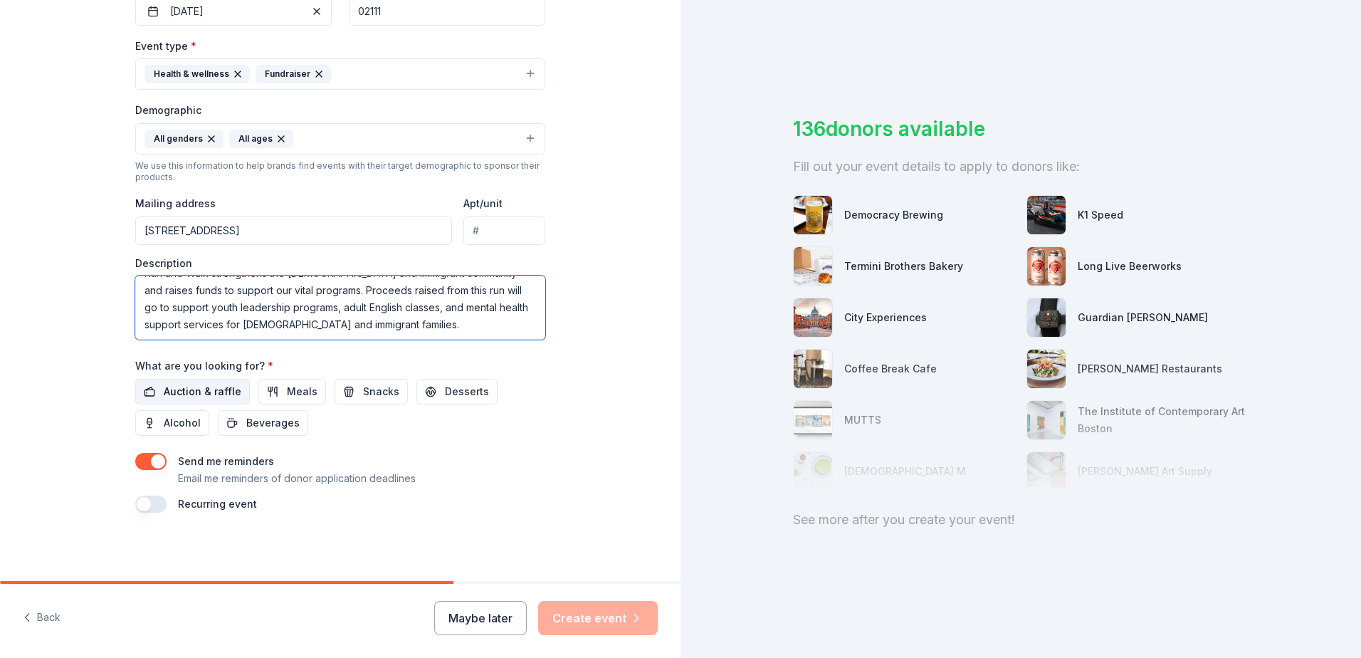
type textarea "The Family Fun Run & Walk celebrates strong families and takes attendees throug…"
click at [211, 389] on span "Auction & raffle" at bounding box center [203, 391] width 78 height 17
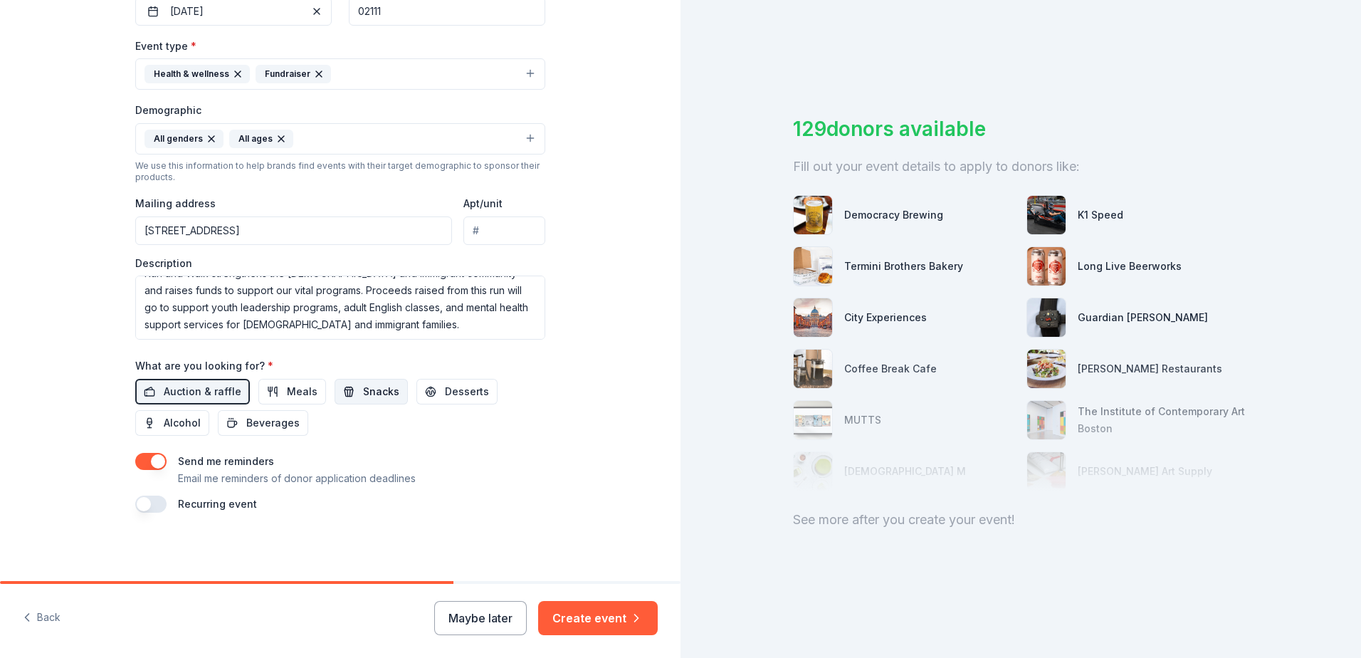
drag, startPoint x: 269, startPoint y: 400, endPoint x: 322, endPoint y: 398, distance: 53.4
click at [270, 400] on button "Meals" at bounding box center [292, 392] width 68 height 26
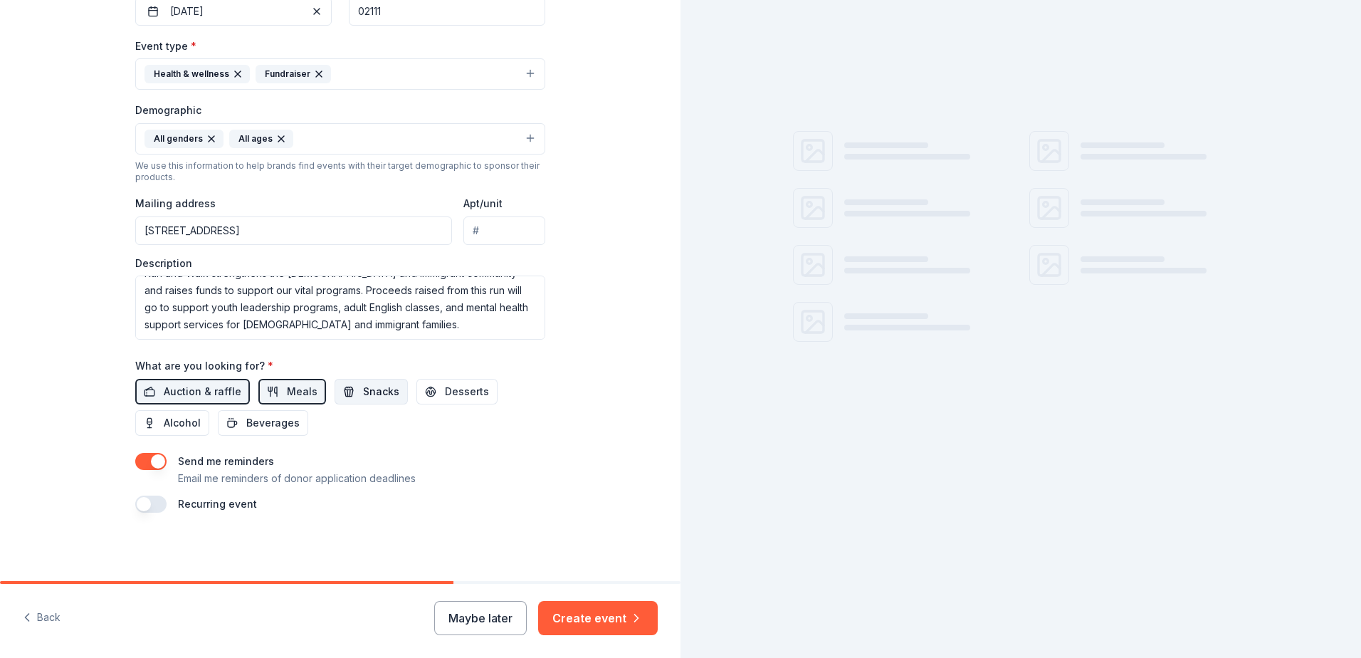
click at [347, 396] on button "Snacks" at bounding box center [371, 392] width 73 height 26
click at [445, 396] on span "Desserts" at bounding box center [467, 391] width 44 height 17
click at [174, 423] on span "Alcohol" at bounding box center [182, 422] width 37 height 17
click at [275, 423] on span "Beverages" at bounding box center [272, 422] width 53 height 17
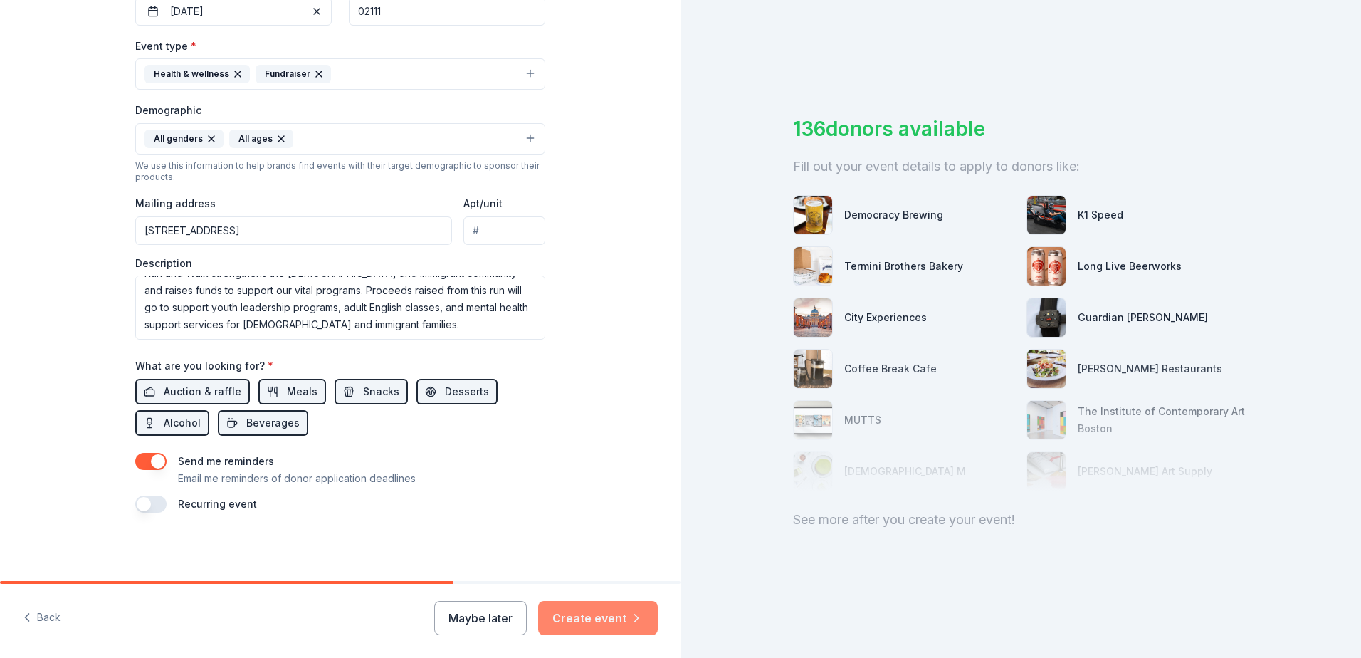
click at [584, 616] on button "Create event" at bounding box center [598, 618] width 120 height 34
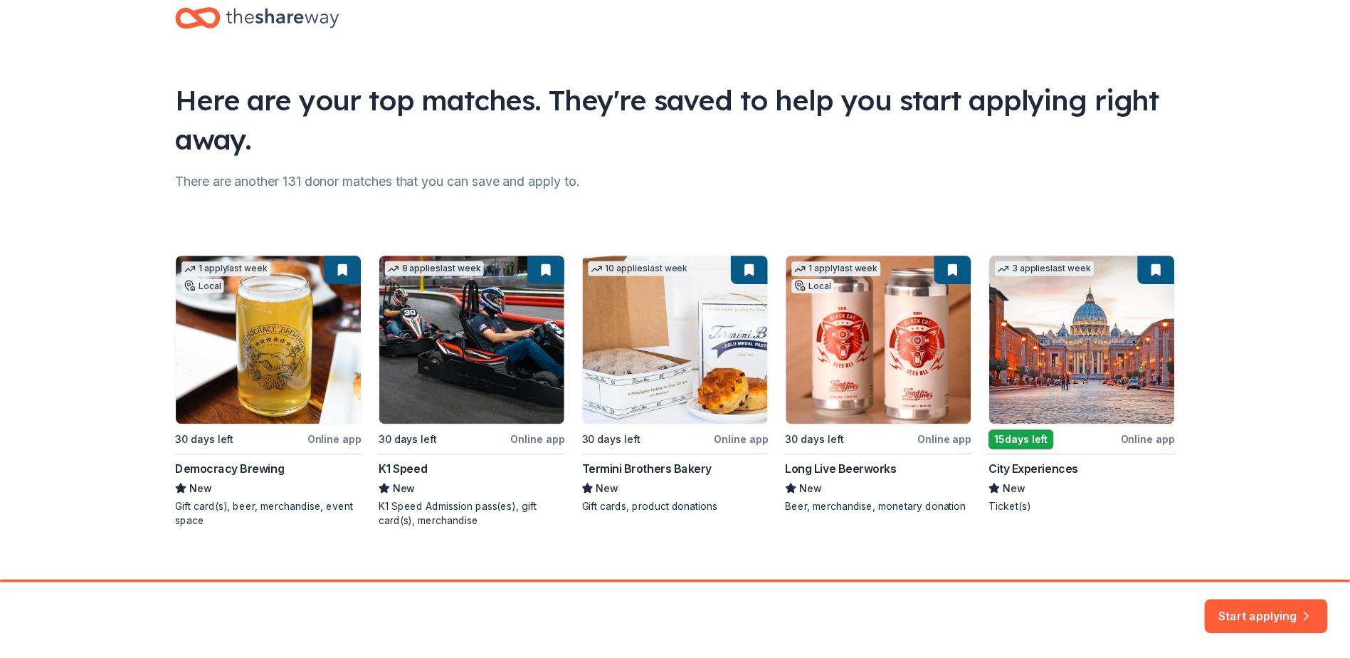
scroll to position [52, 0]
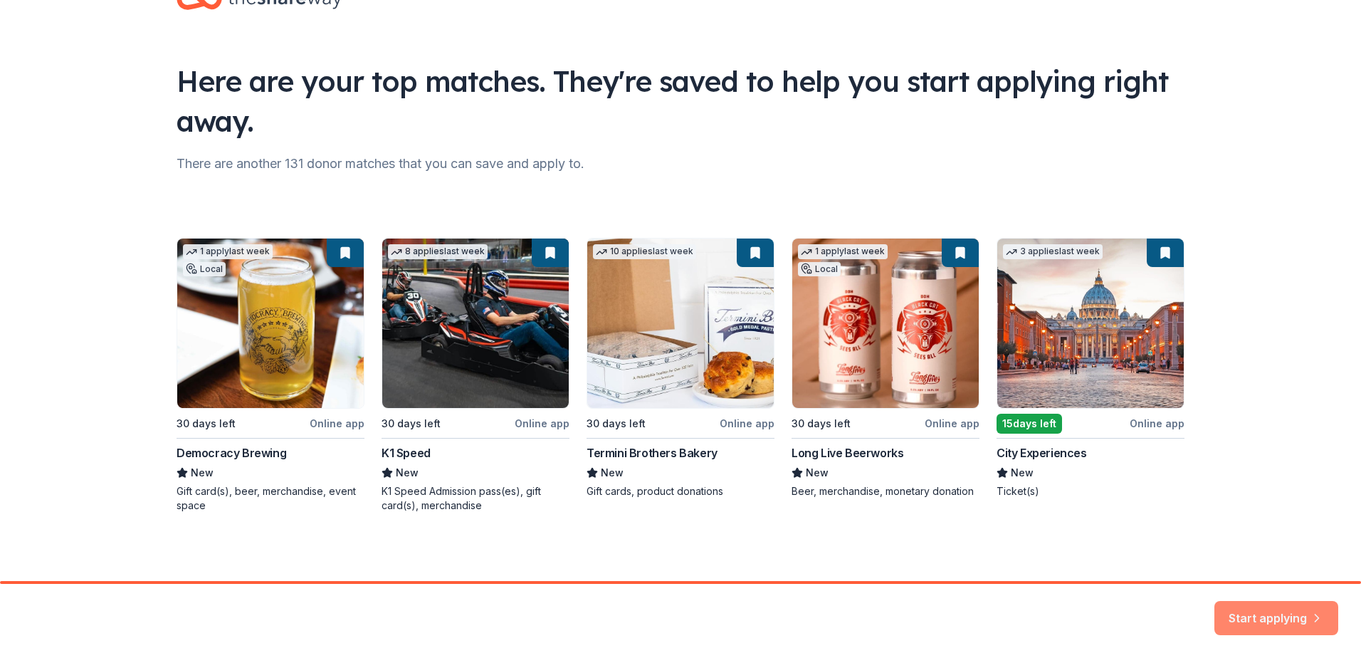
click at [1300, 626] on button "Start applying" at bounding box center [1276, 609] width 124 height 34
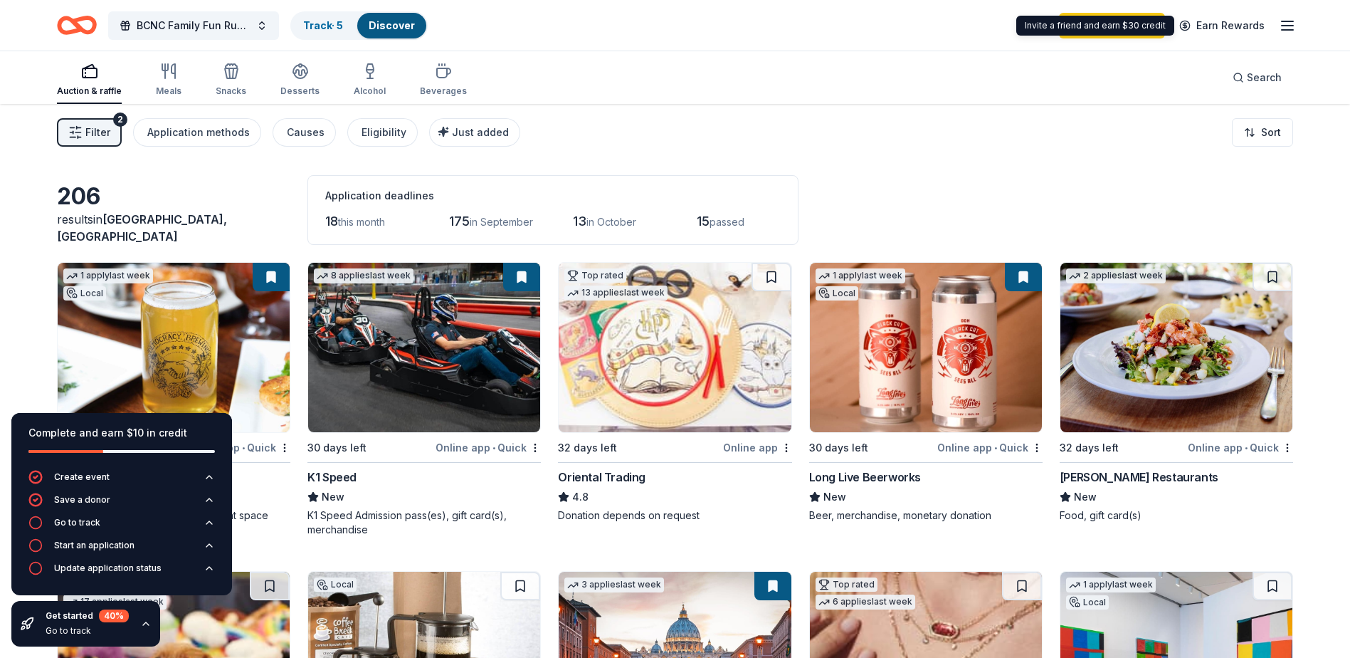
click at [1283, 23] on icon "button" at bounding box center [1287, 25] width 17 height 17
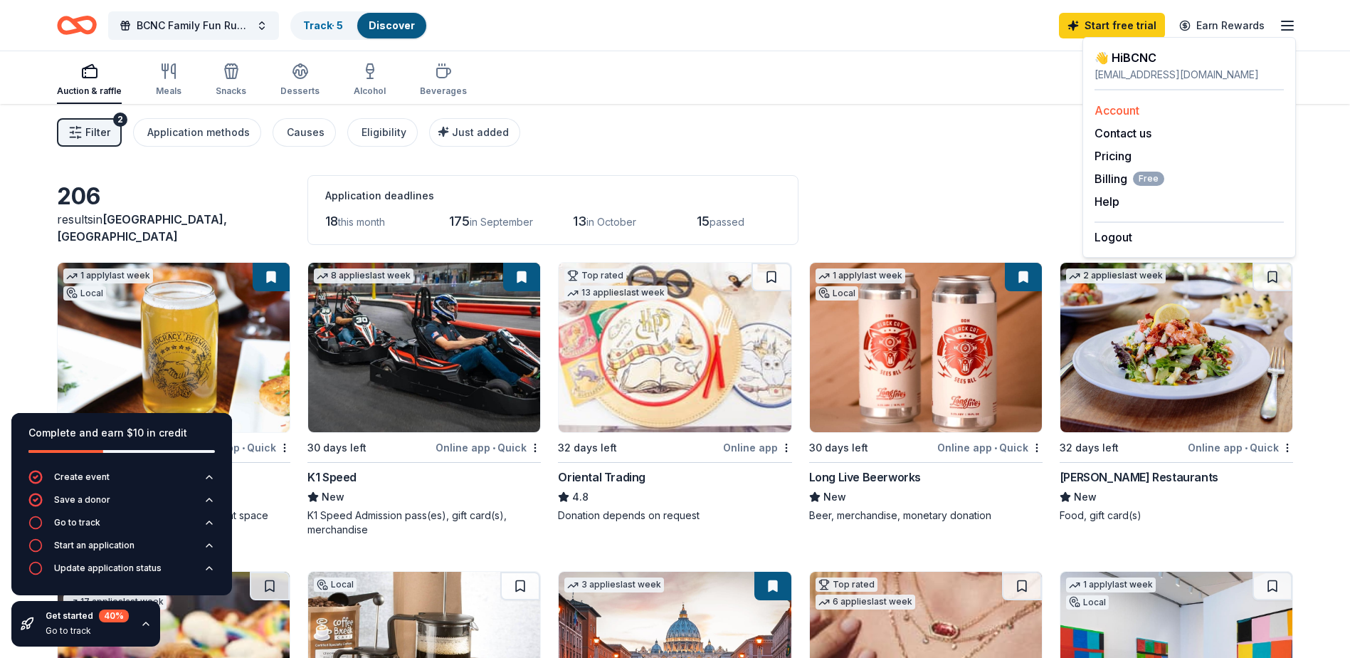
click at [1123, 113] on link "Account" at bounding box center [1117, 110] width 45 height 14
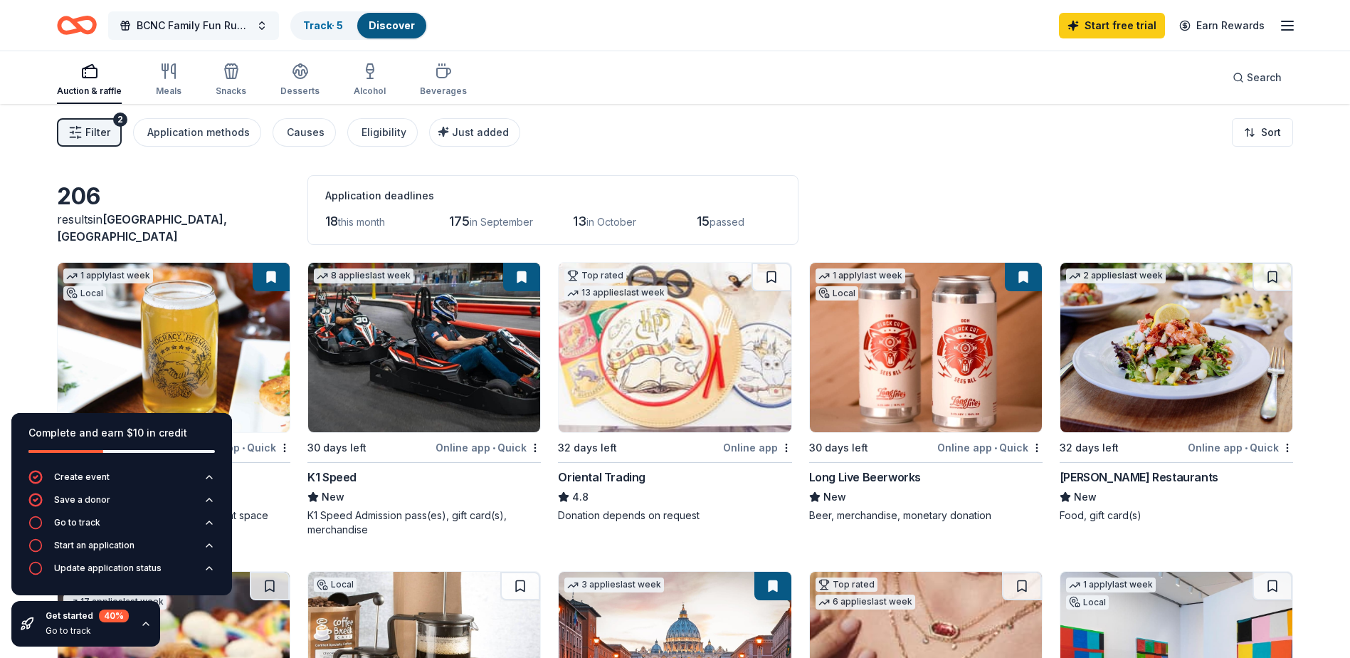
click at [201, 22] on span "BCNC Family Fun Run & Walk" at bounding box center [194, 25] width 114 height 17
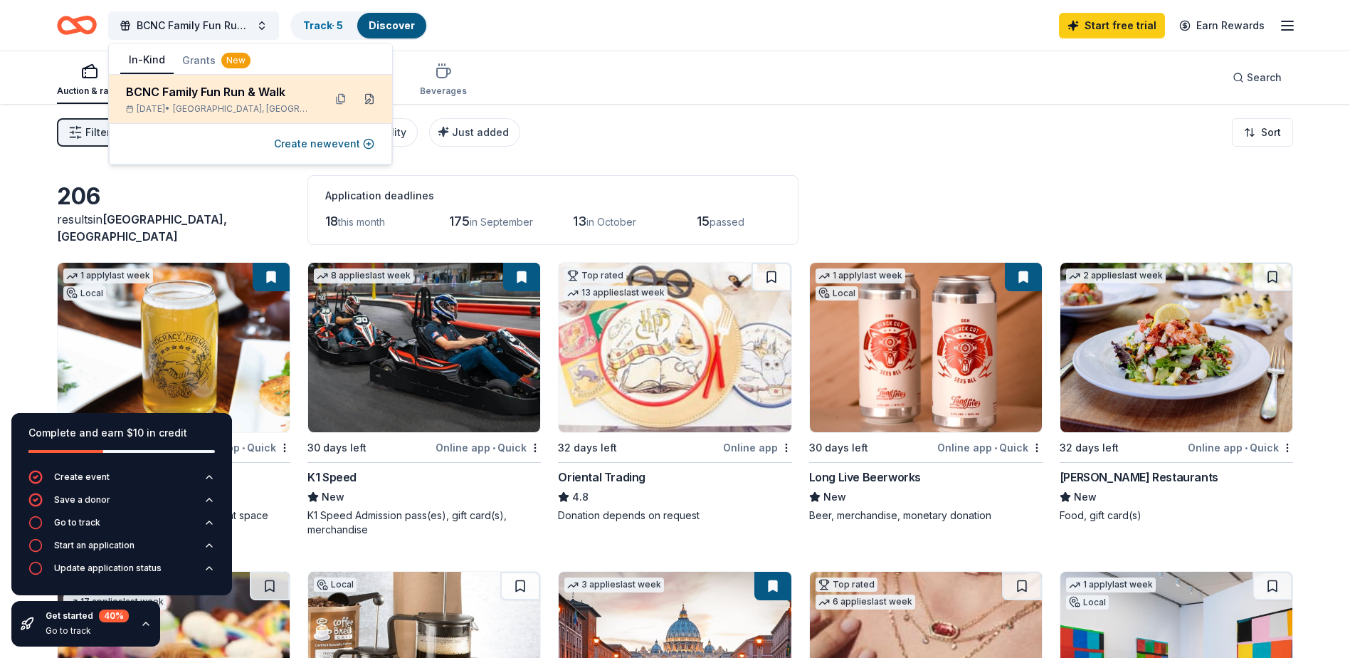
click at [367, 100] on button at bounding box center [369, 99] width 23 height 23
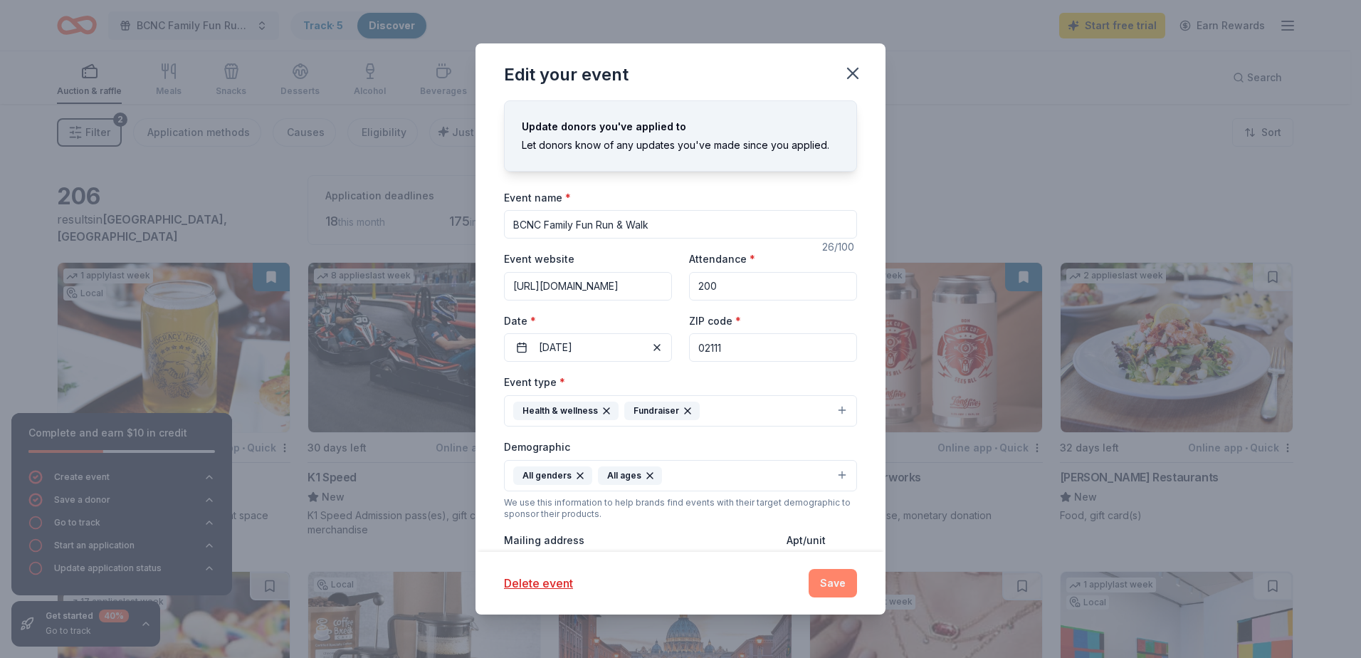
click at [829, 589] on button "Save" at bounding box center [833, 583] width 48 height 28
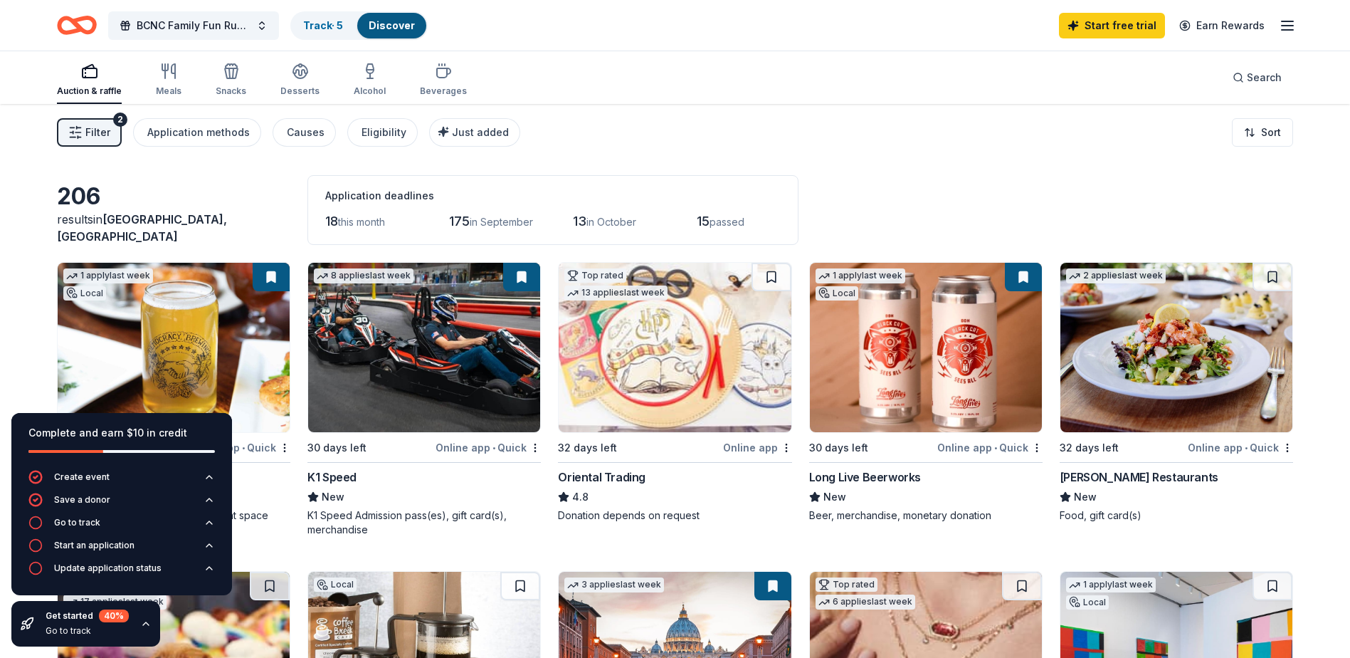
click at [776, 115] on div "Filter 2 Application methods Causes Eligibility Just added Sort" at bounding box center [675, 132] width 1350 height 57
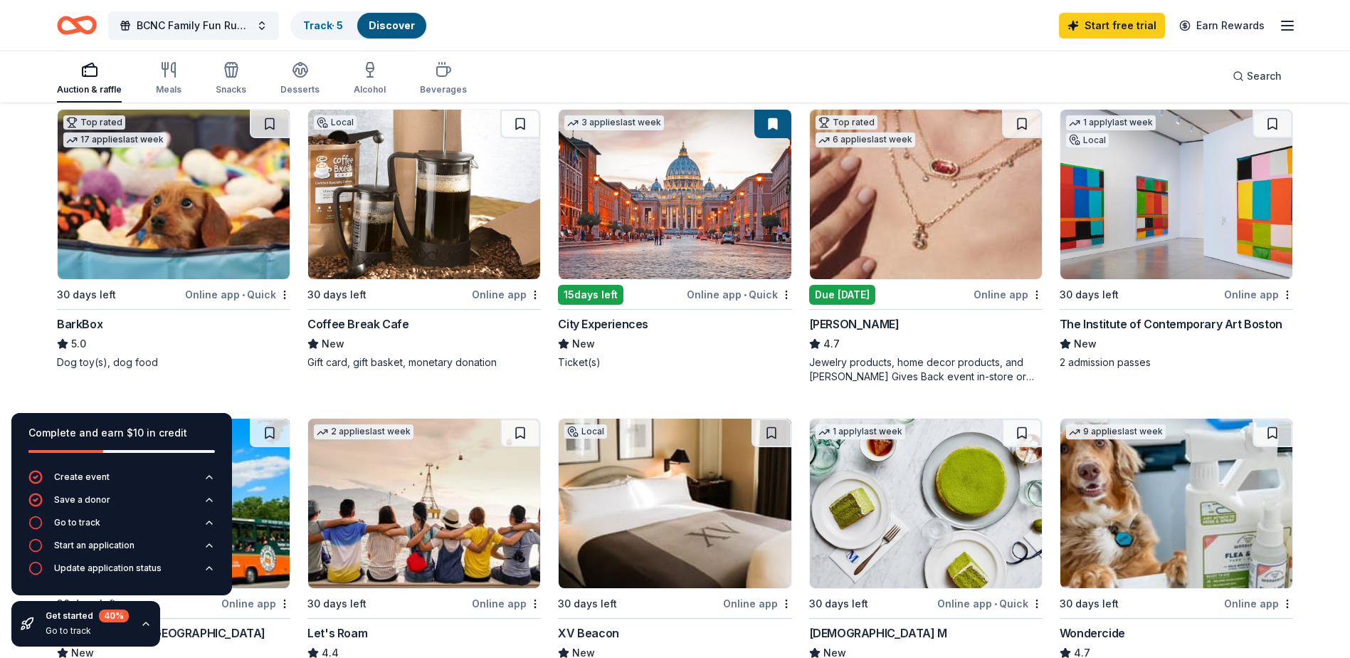
scroll to position [436, 0]
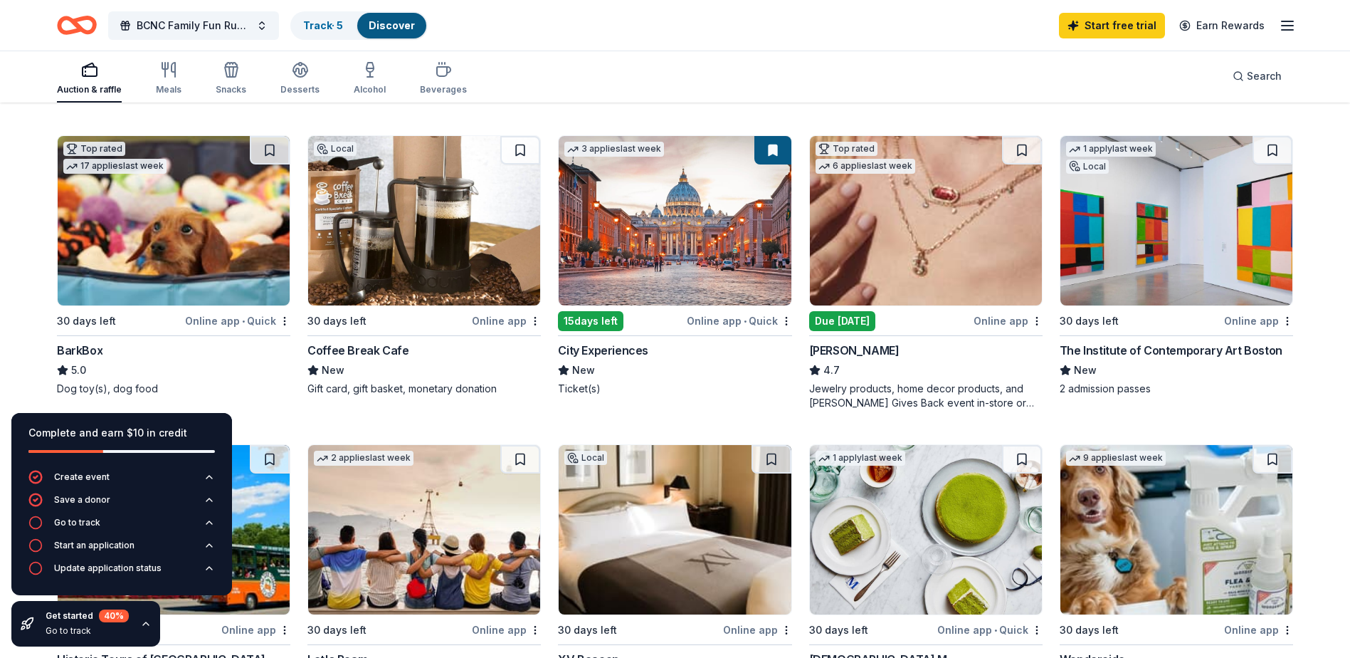
click at [201, 268] on img at bounding box center [174, 220] width 232 height 169
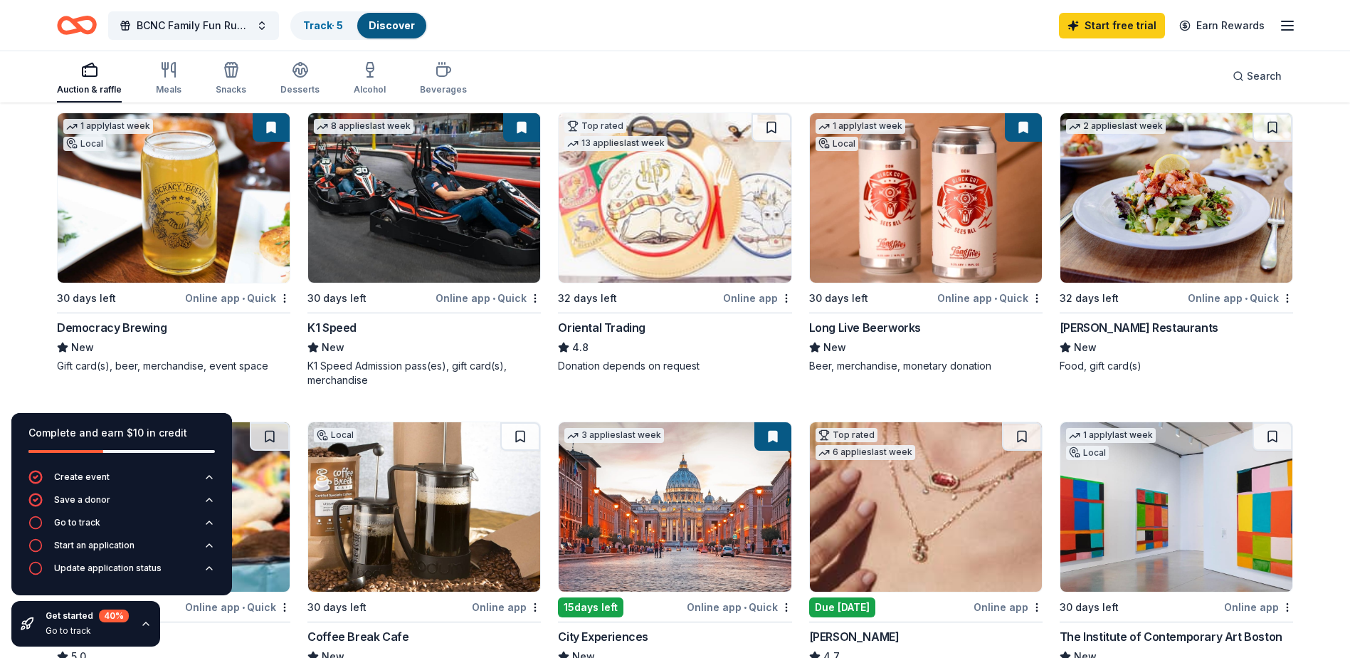
scroll to position [151, 0]
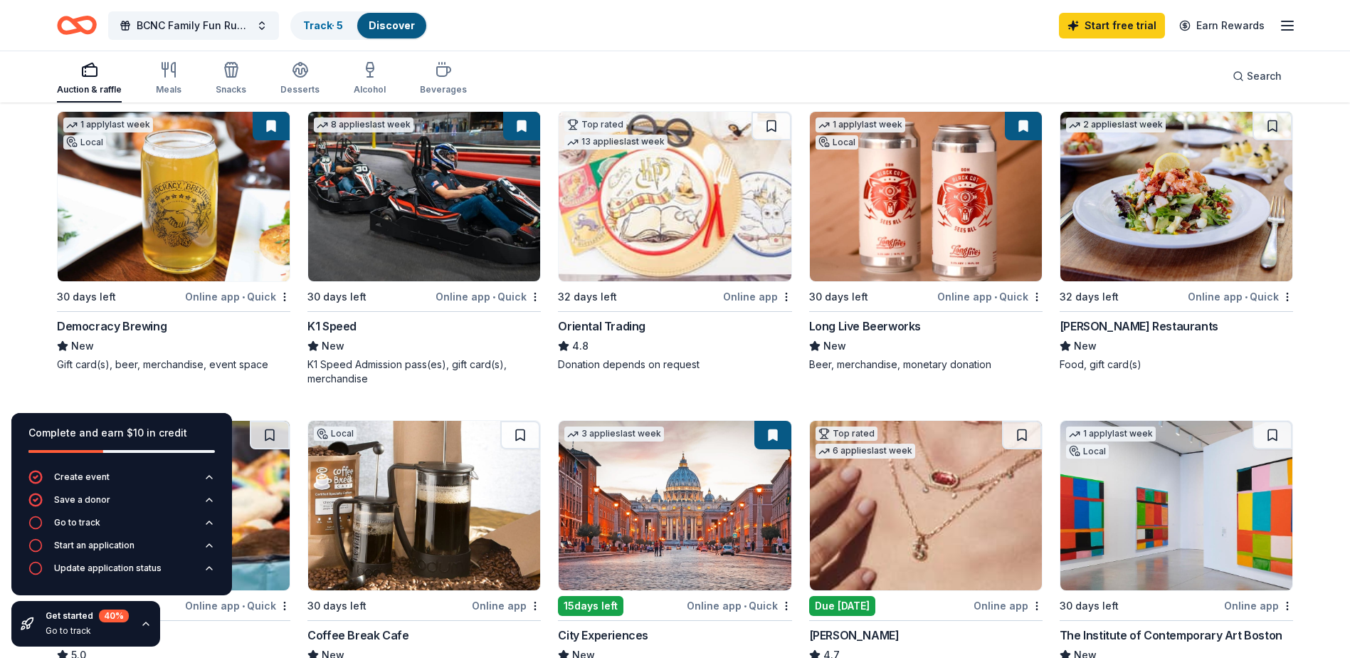
click at [197, 207] on img at bounding box center [174, 196] width 232 height 169
click at [700, 218] on img at bounding box center [675, 196] width 232 height 169
click at [915, 199] on img at bounding box center [926, 196] width 232 height 169
click at [1154, 231] on img at bounding box center [1177, 196] width 232 height 169
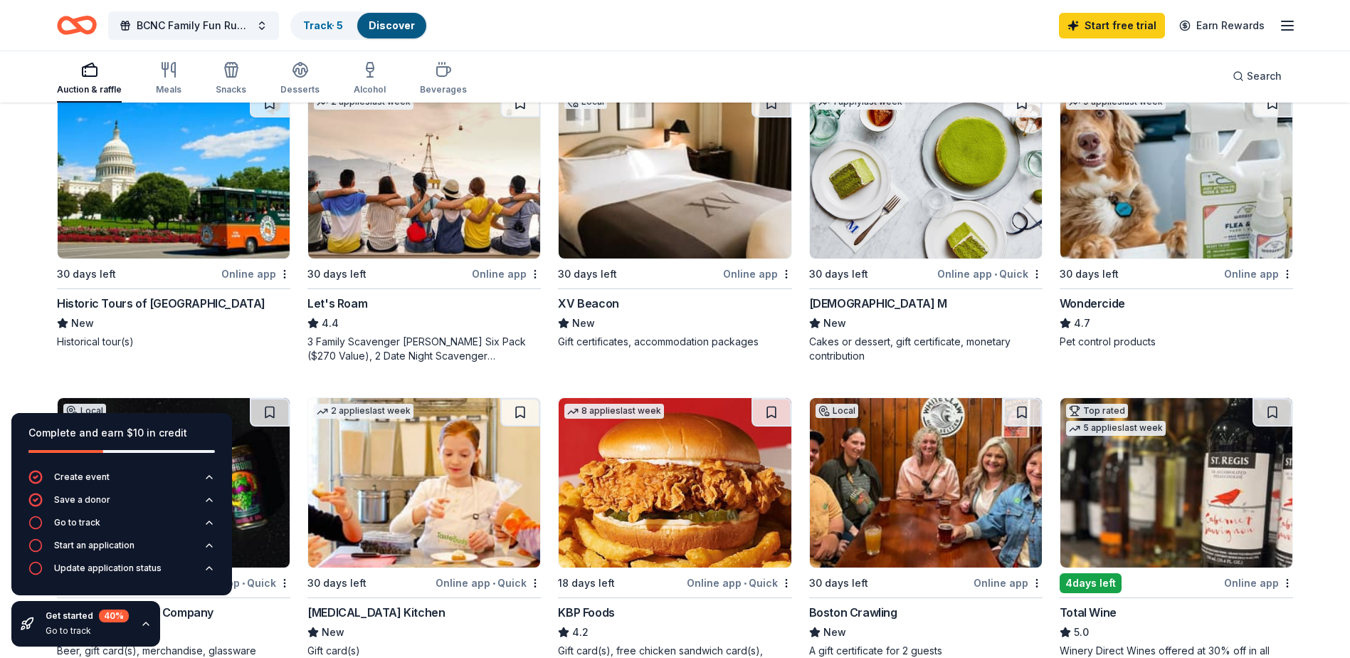
scroll to position [863, 0]
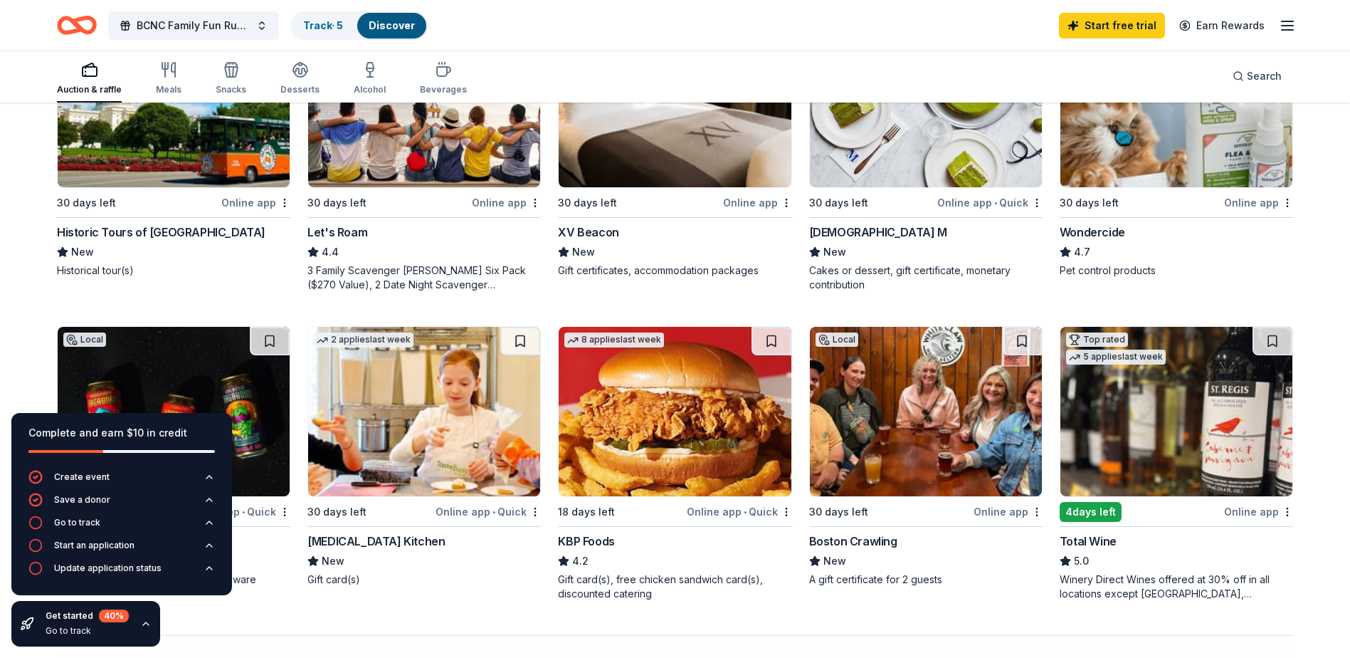
click at [925, 181] on img at bounding box center [926, 102] width 232 height 169
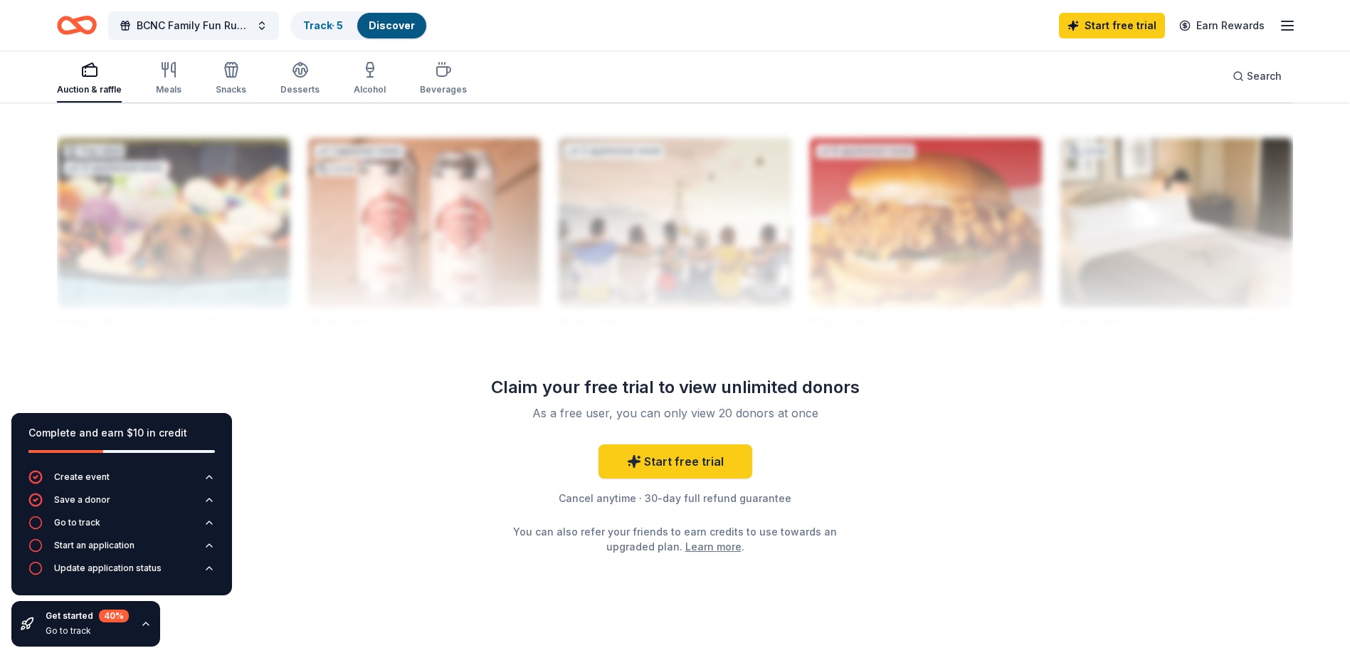
scroll to position [1411, 0]
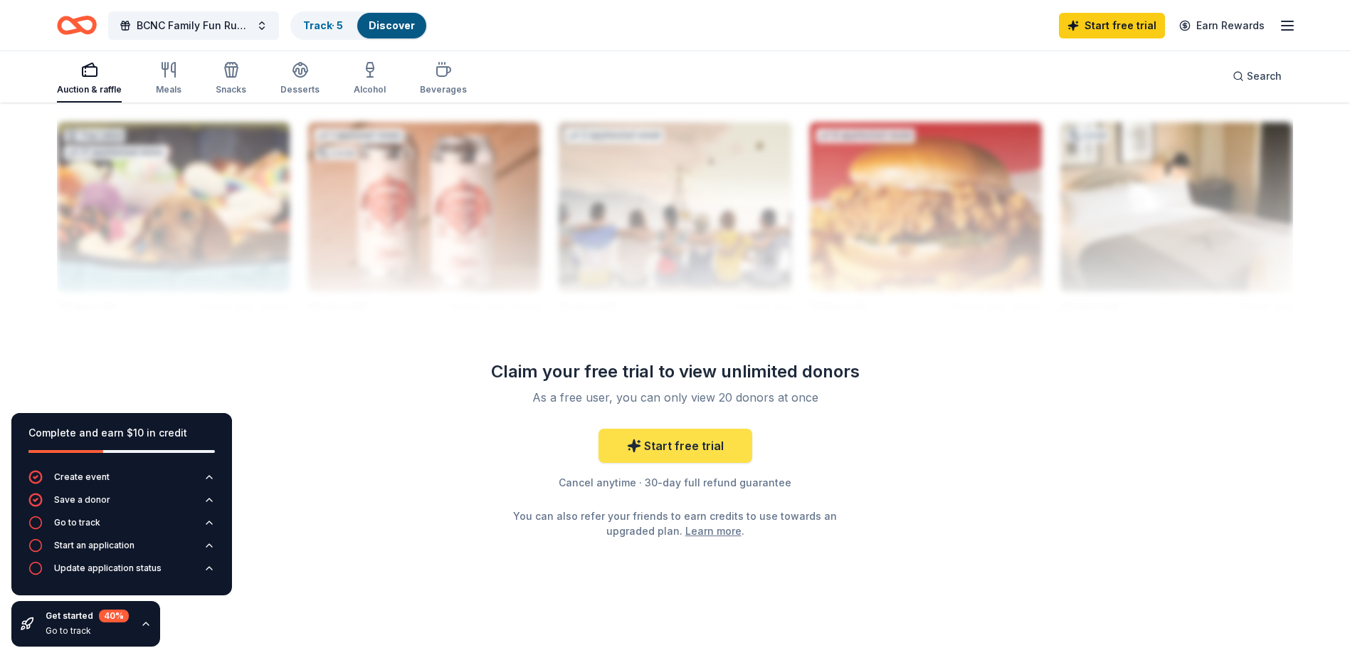
click at [708, 445] on link "Start free trial" at bounding box center [676, 445] width 154 height 34
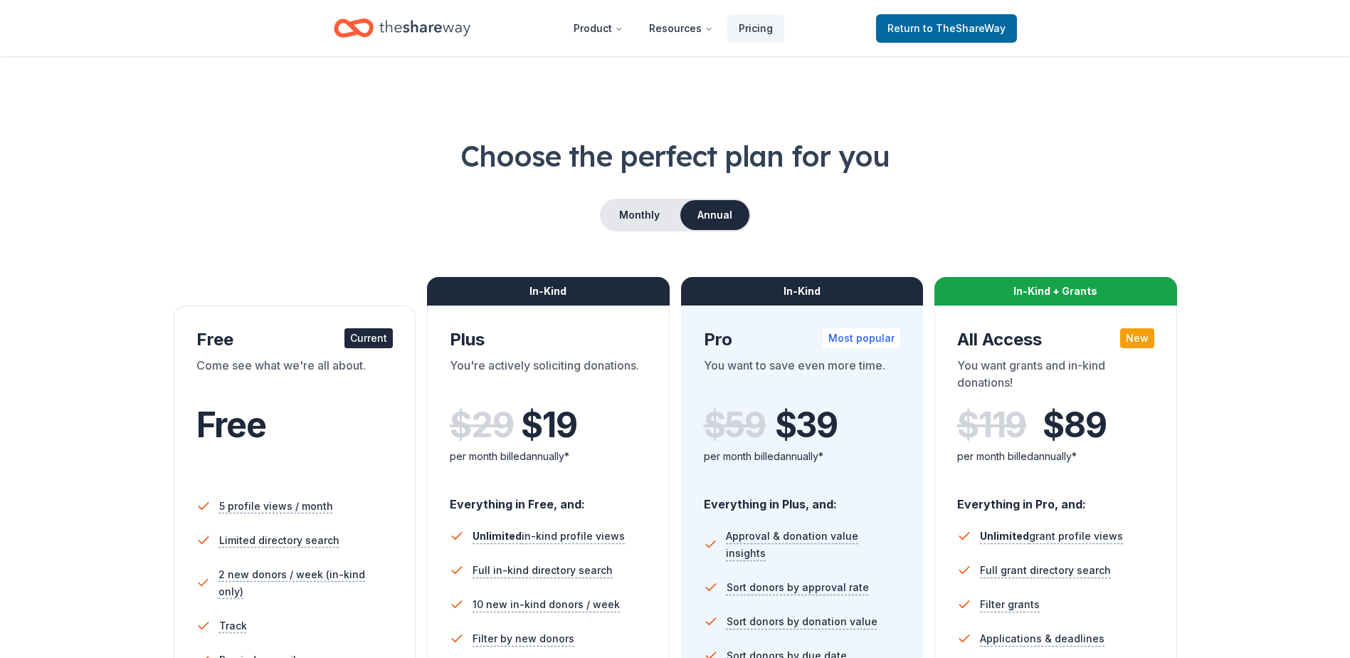
click at [342, 334] on div "Free Current" at bounding box center [294, 339] width 197 height 23
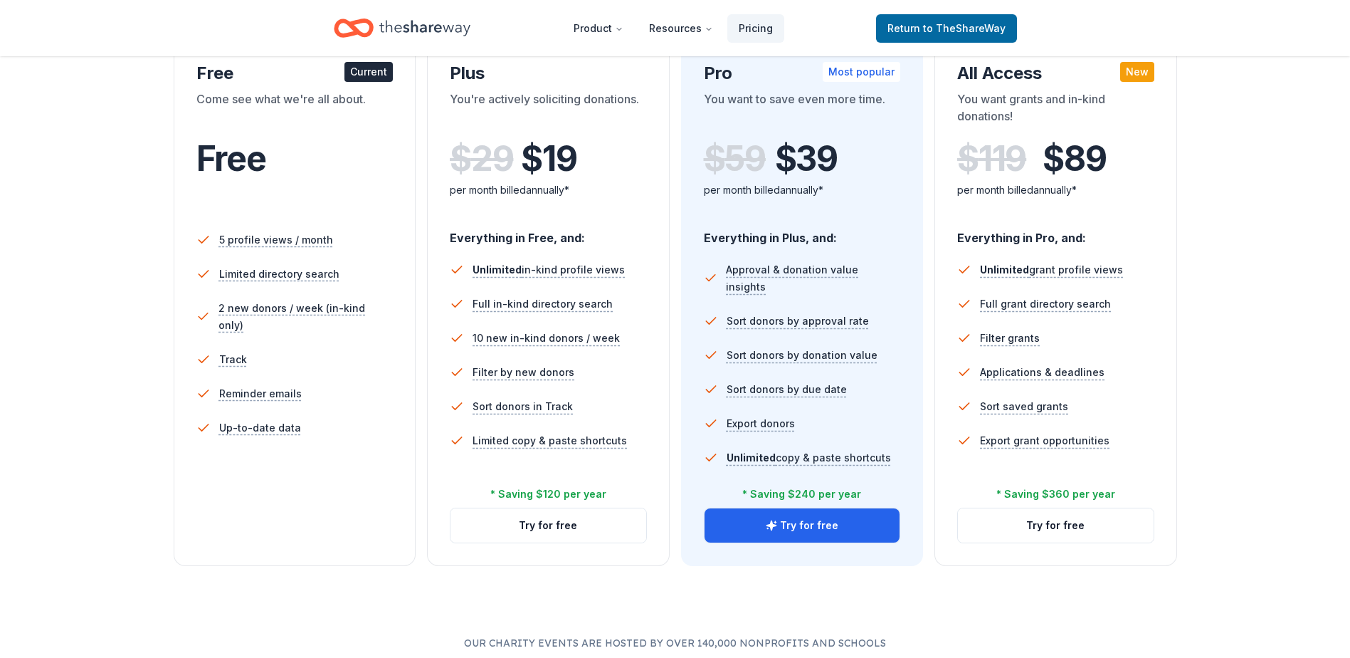
scroll to position [214, 0]
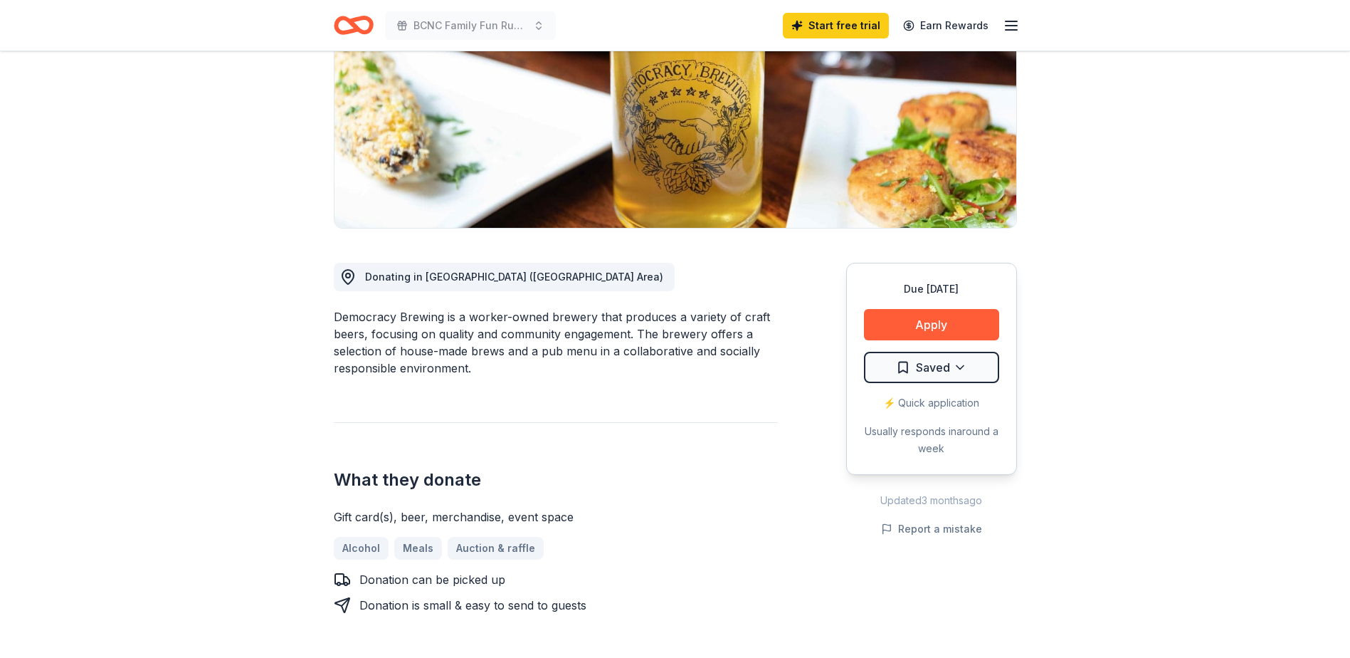
scroll to position [285, 0]
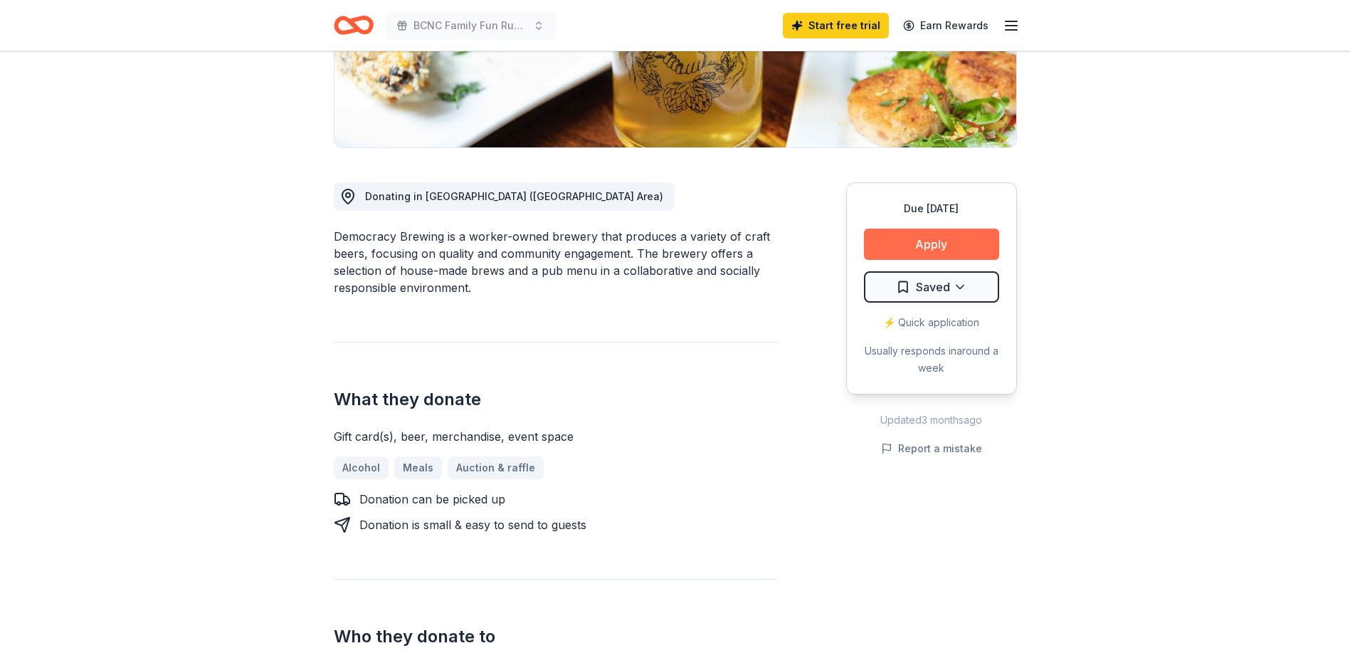
click at [953, 246] on button "Apply" at bounding box center [931, 243] width 135 height 31
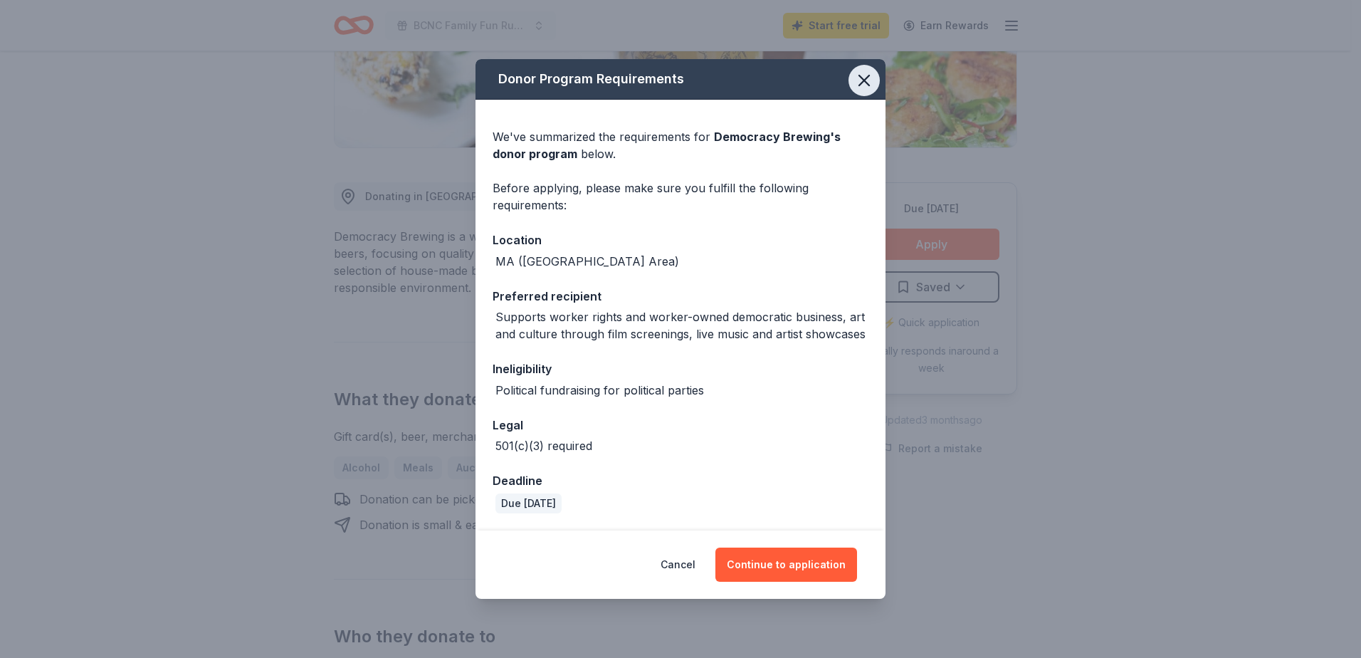
click at [867, 78] on icon "button" at bounding box center [864, 80] width 10 height 10
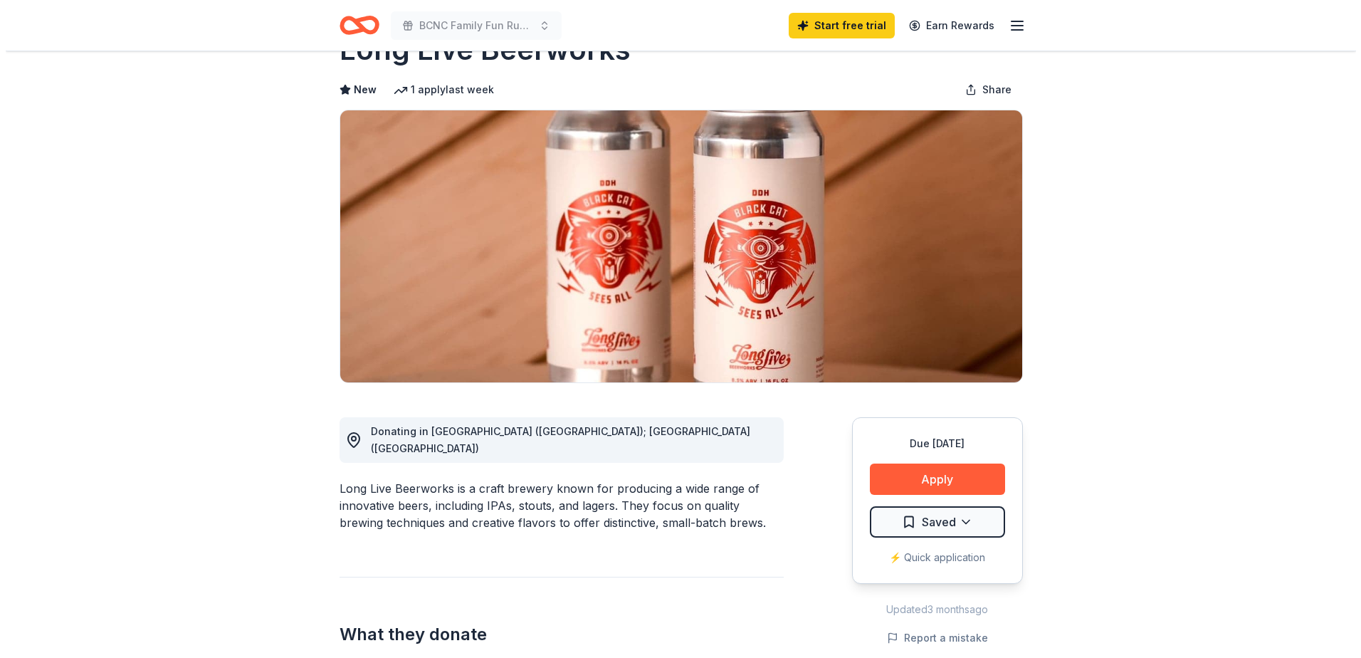
scroll to position [71, 0]
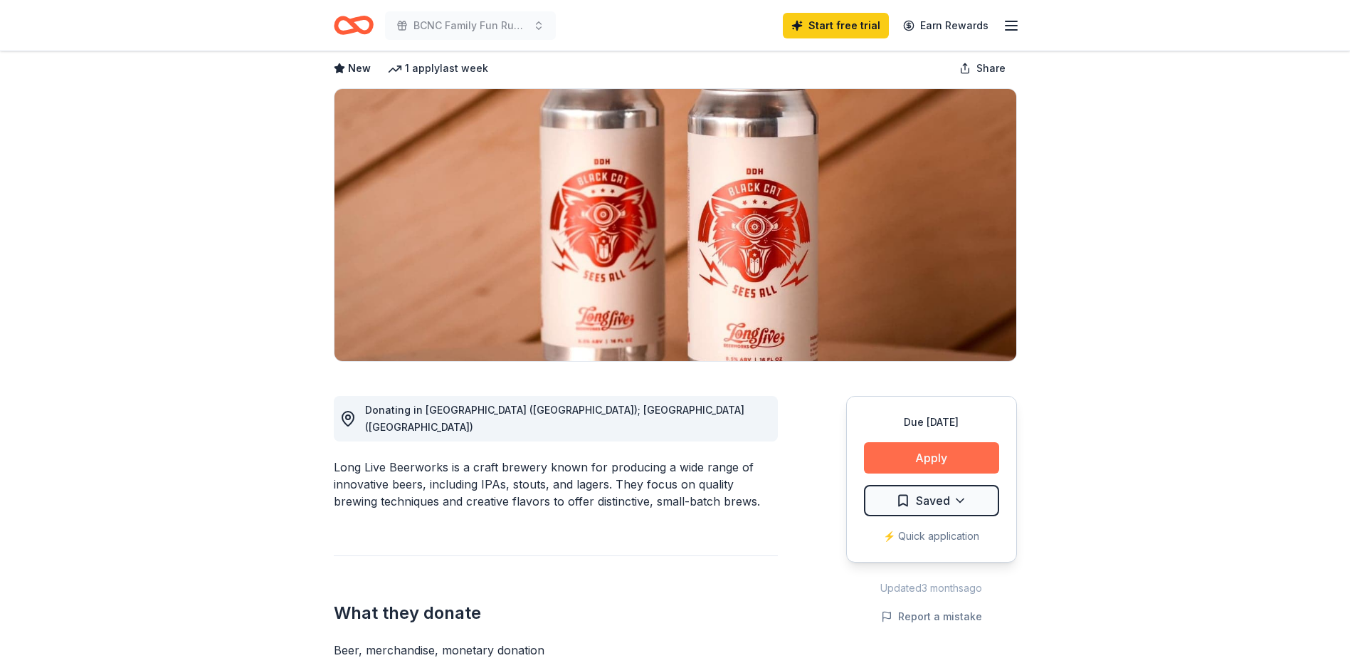
click at [911, 458] on button "Apply" at bounding box center [931, 457] width 135 height 31
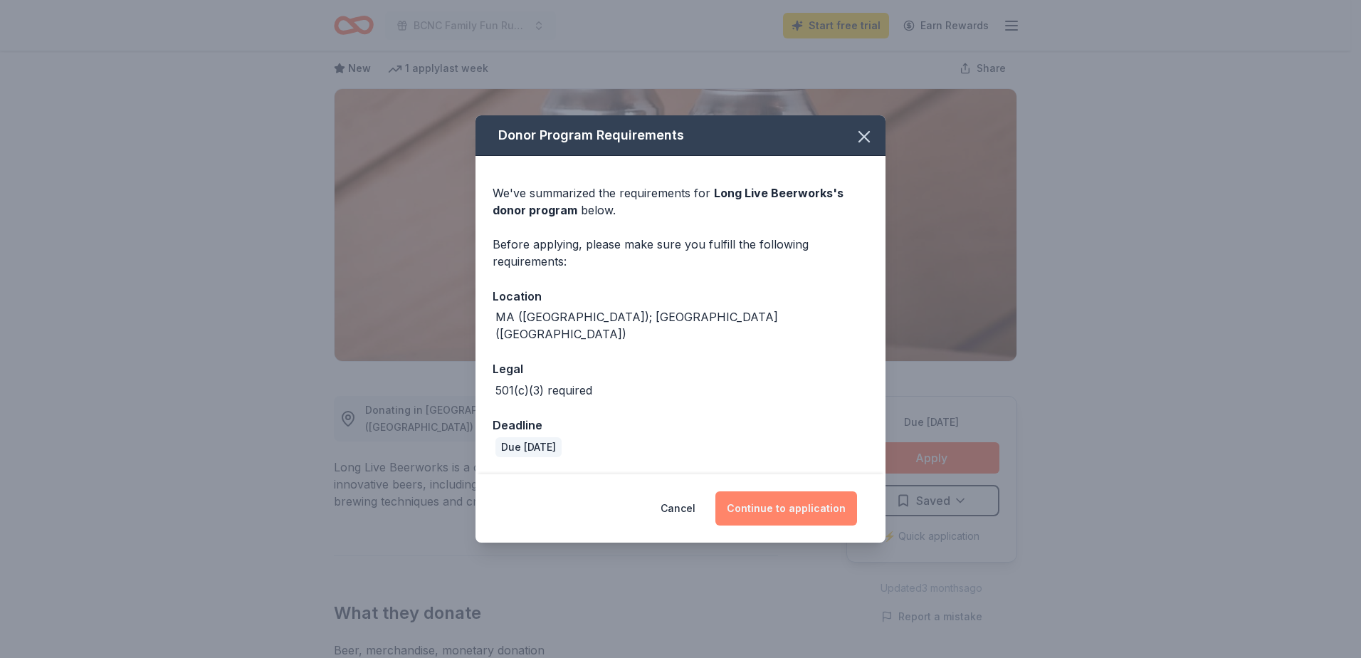
click at [770, 496] on button "Continue to application" at bounding box center [786, 508] width 142 height 34
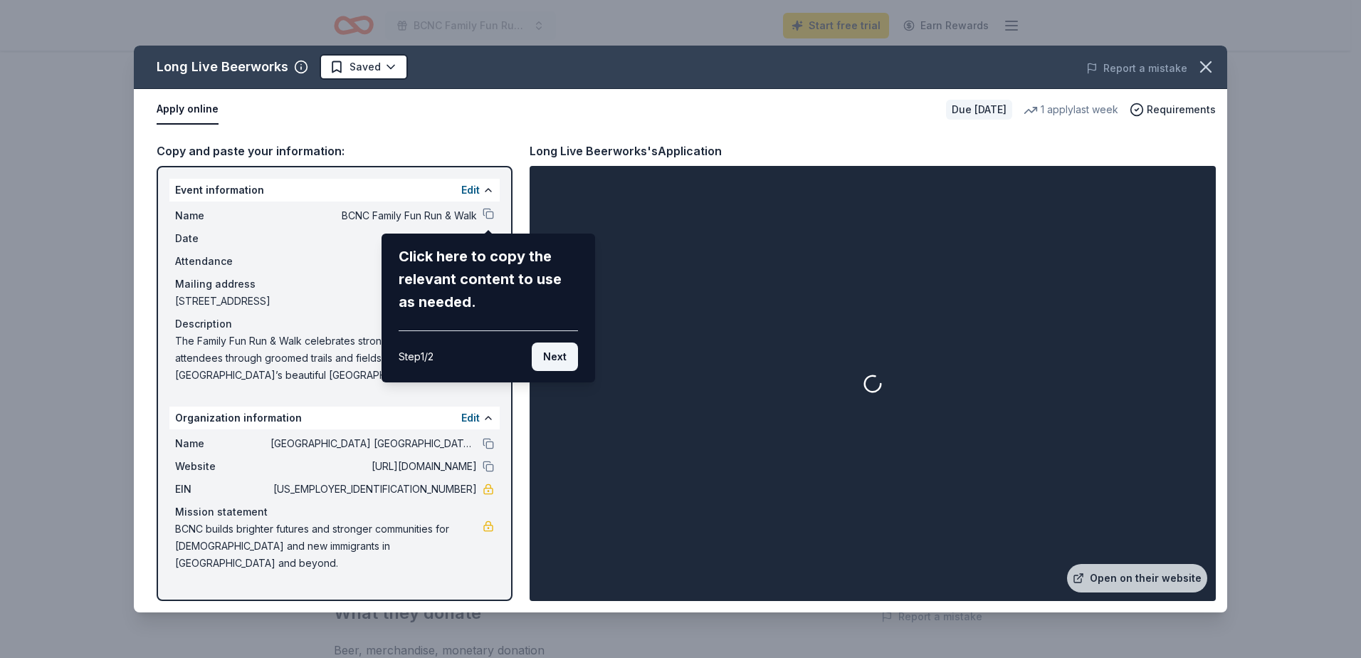
click at [550, 359] on button "Next" at bounding box center [555, 356] width 46 height 28
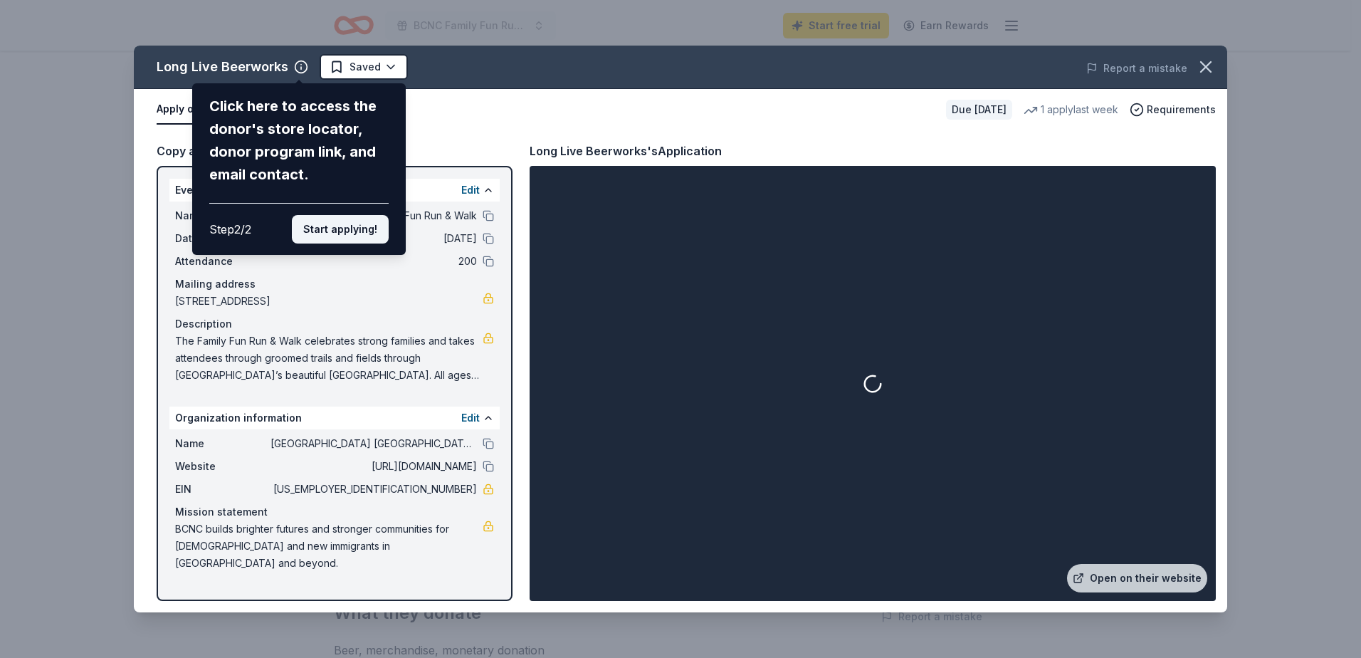
click at [326, 225] on button "Start applying!" at bounding box center [340, 229] width 97 height 28
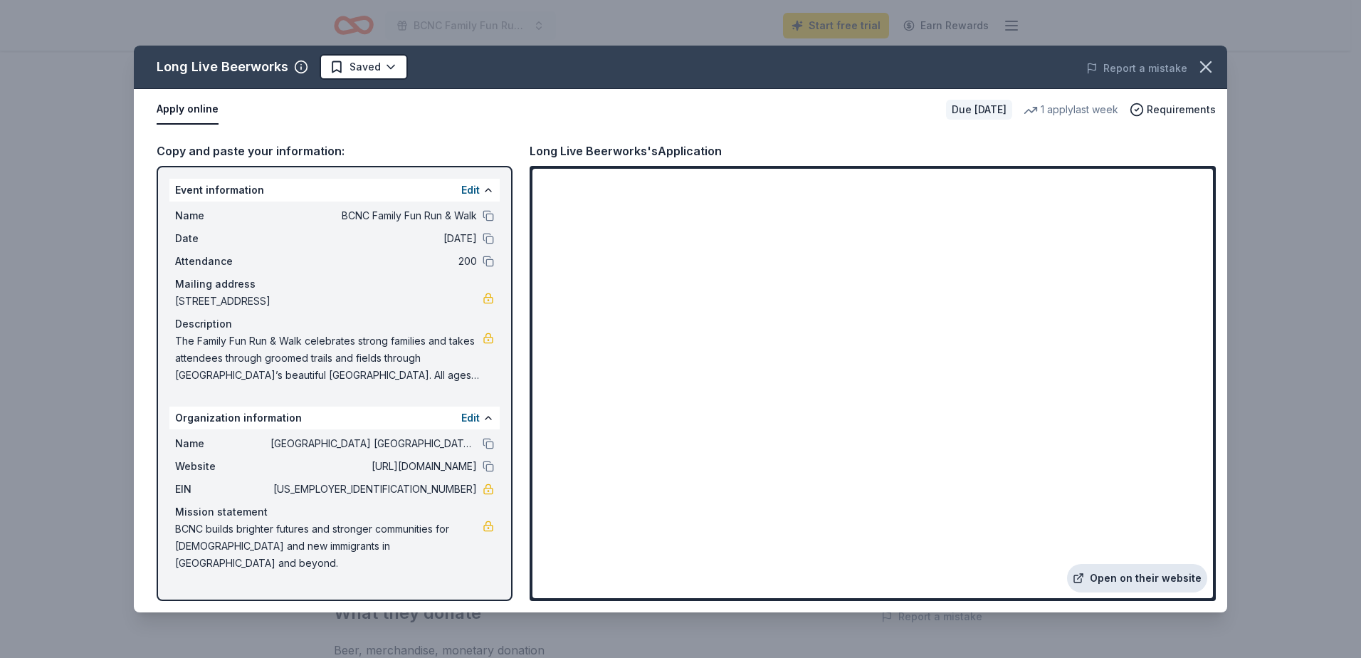
click at [1143, 578] on link "Open on their website" at bounding box center [1137, 578] width 140 height 28
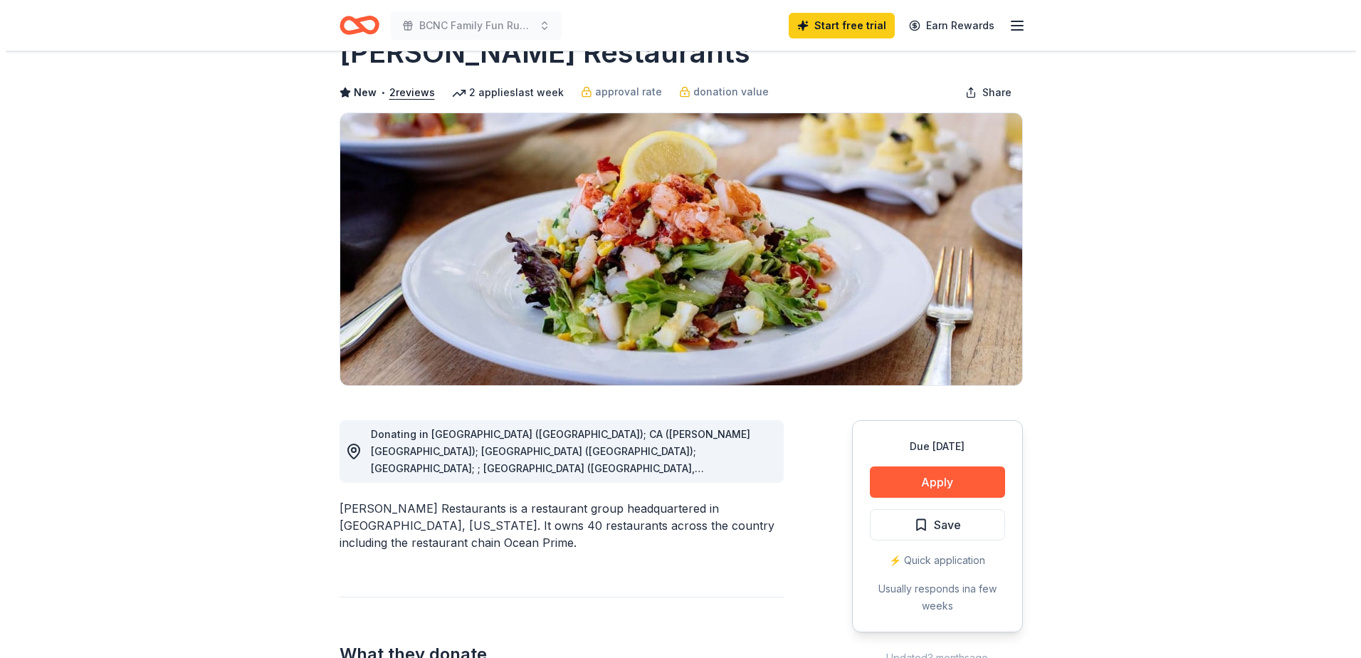
scroll to position [142, 0]
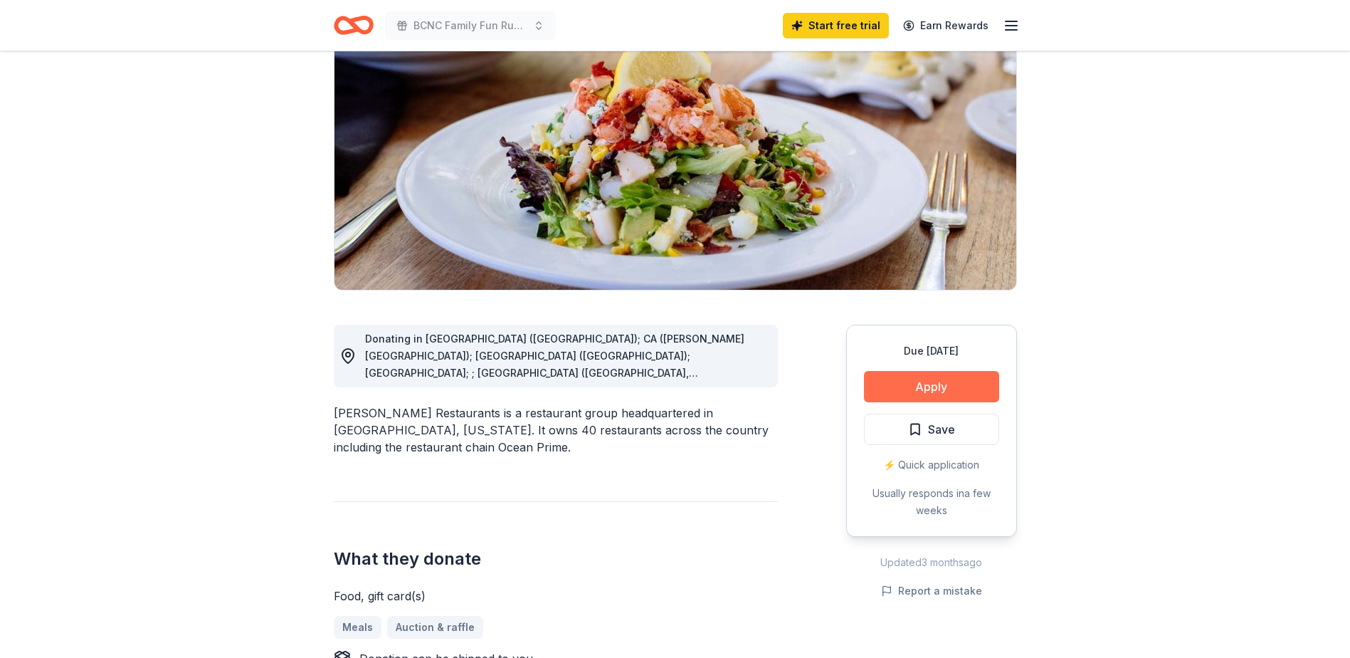
click at [903, 390] on button "Apply" at bounding box center [931, 386] width 135 height 31
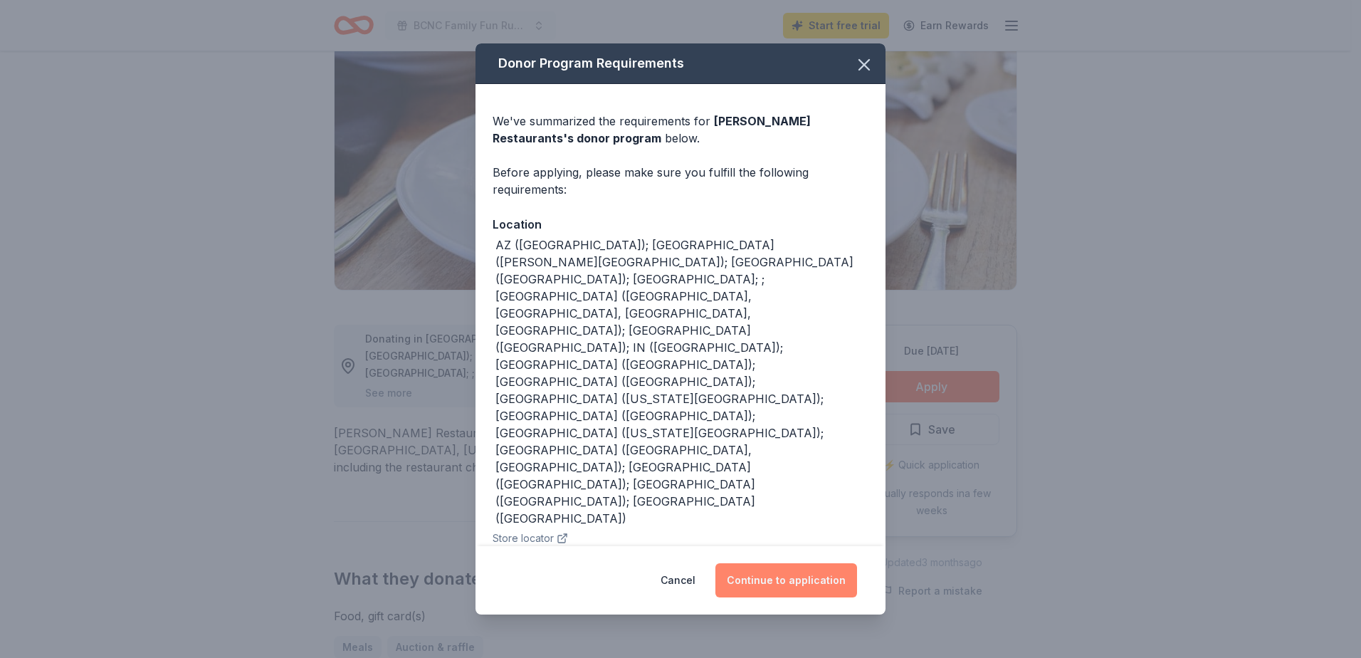
click at [764, 583] on button "Continue to application" at bounding box center [786, 580] width 142 height 34
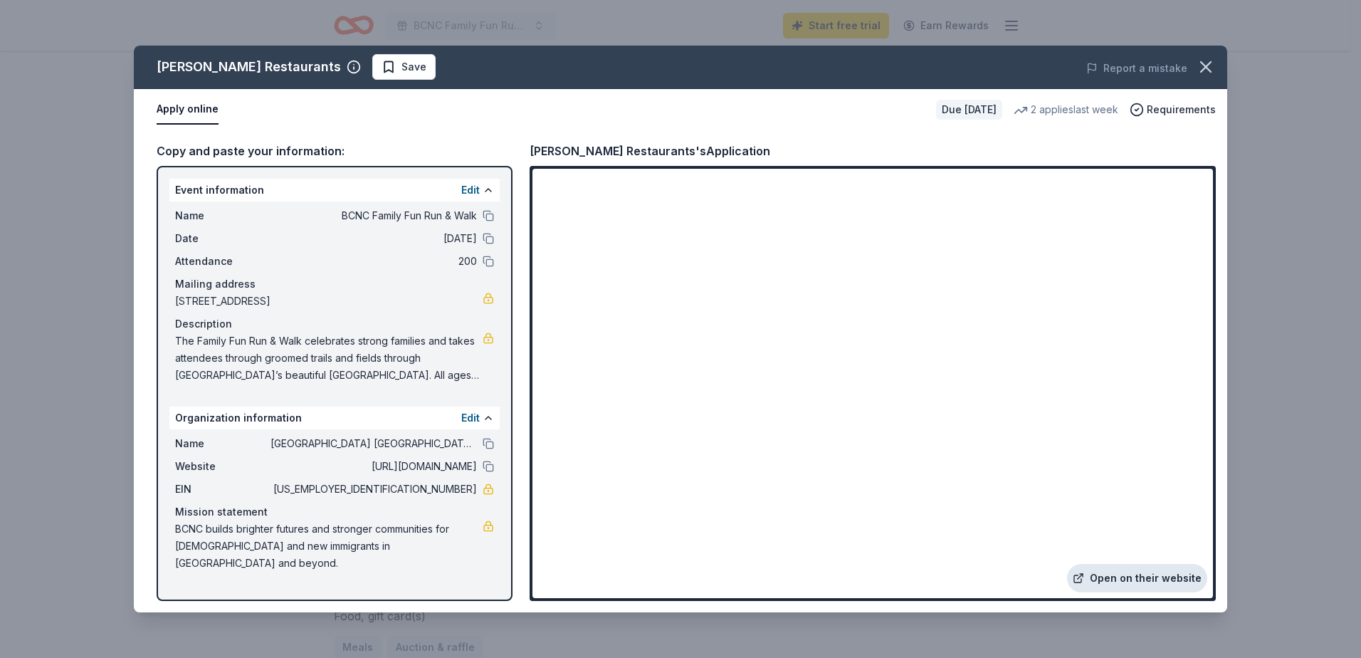
click at [1126, 581] on link "Open on their website" at bounding box center [1137, 578] width 140 height 28
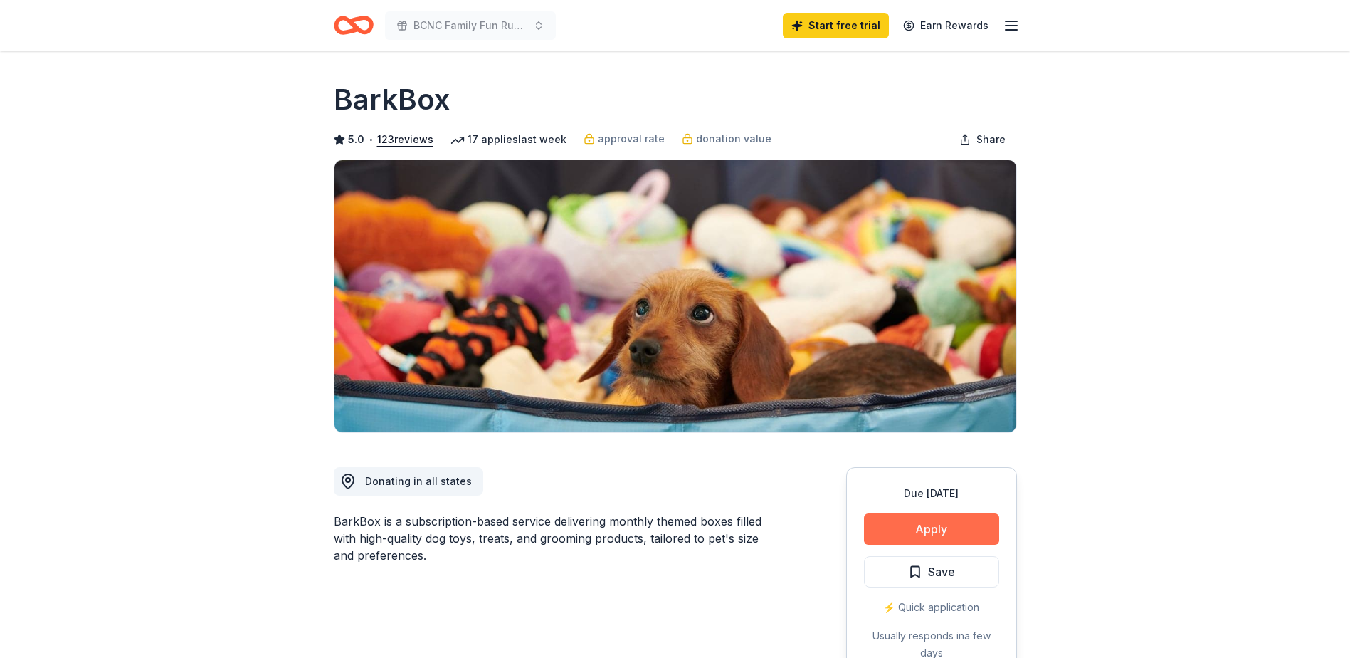
click at [965, 540] on button "Apply" at bounding box center [931, 528] width 135 height 31
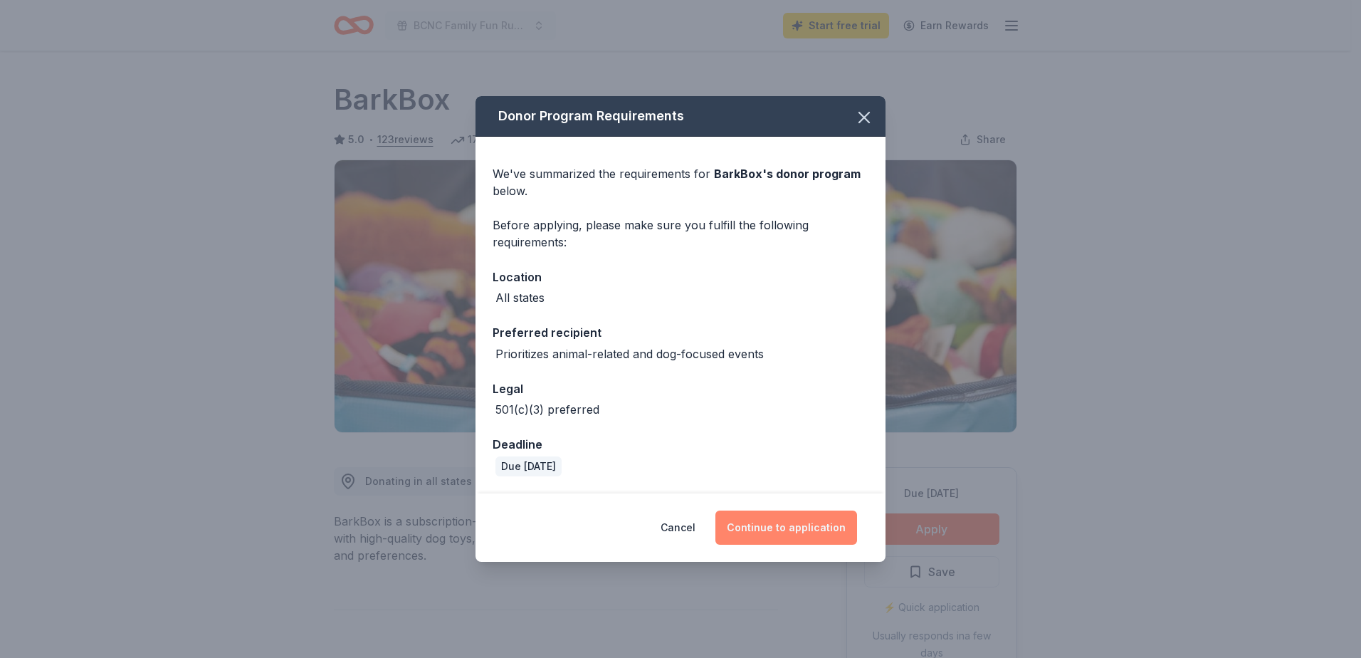
click at [772, 527] on button "Continue to application" at bounding box center [786, 527] width 142 height 34
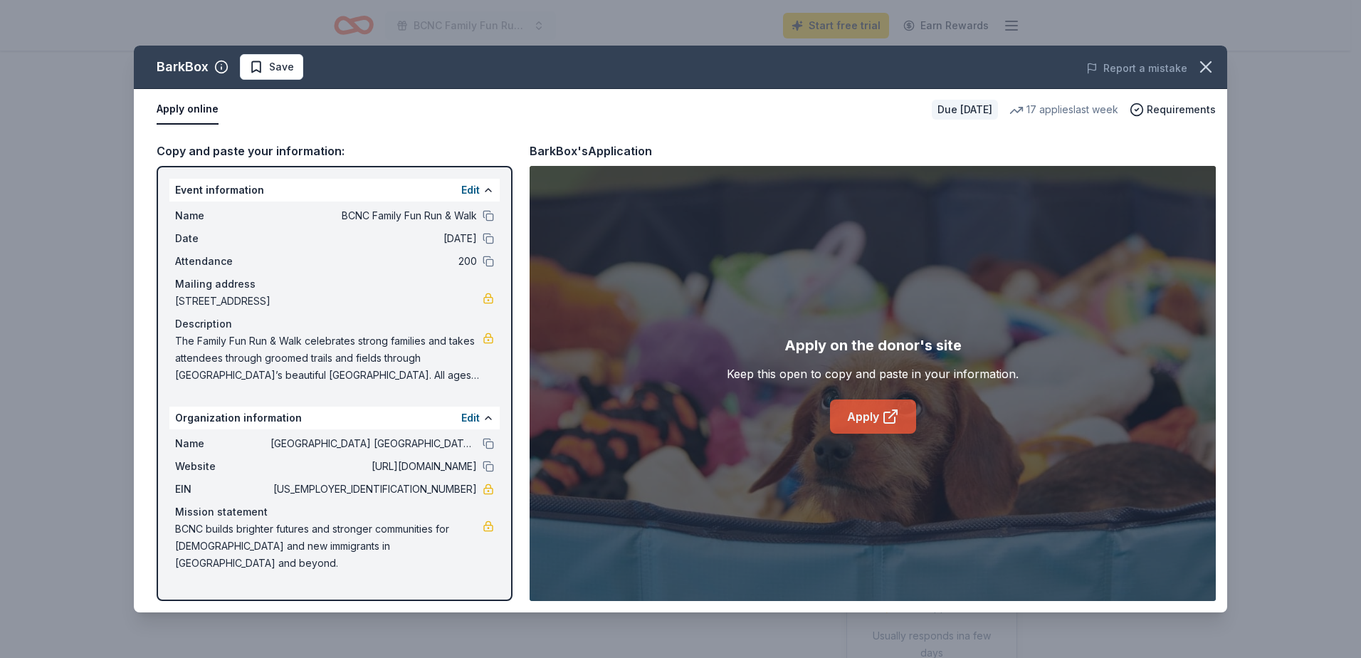
click at [863, 419] on link "Apply" at bounding box center [873, 416] width 86 height 34
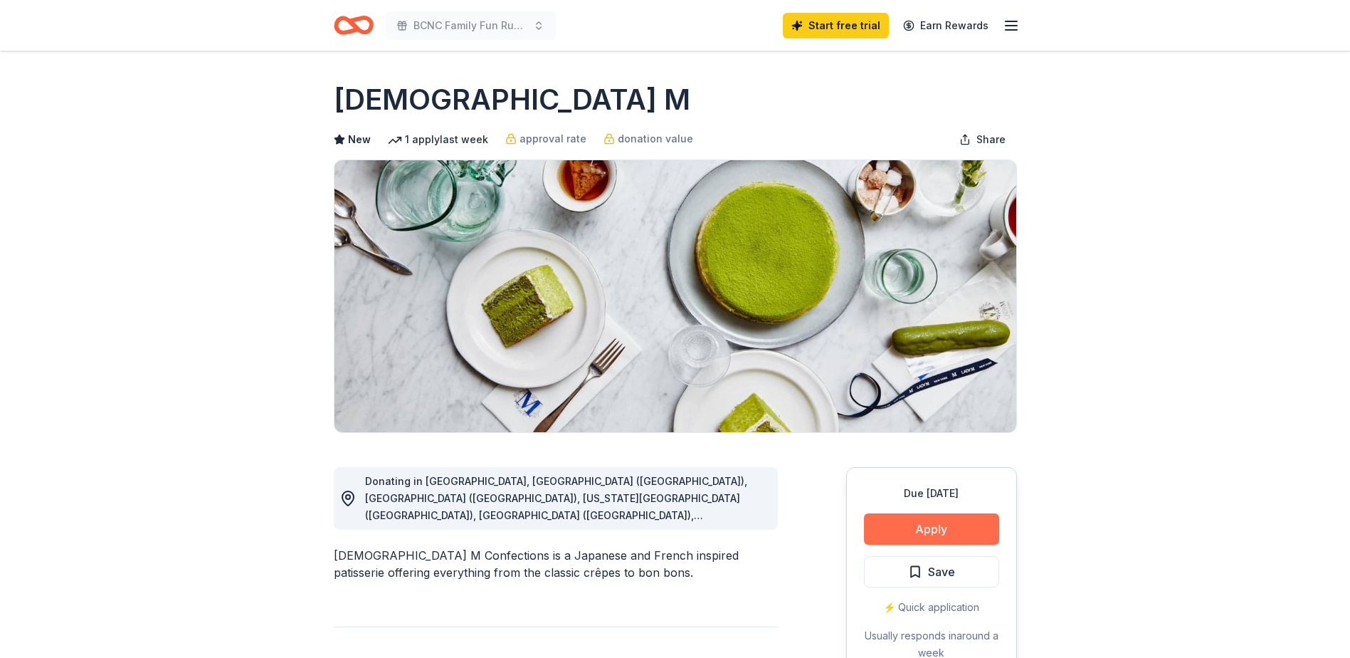
click at [915, 535] on button "Apply" at bounding box center [931, 528] width 135 height 31
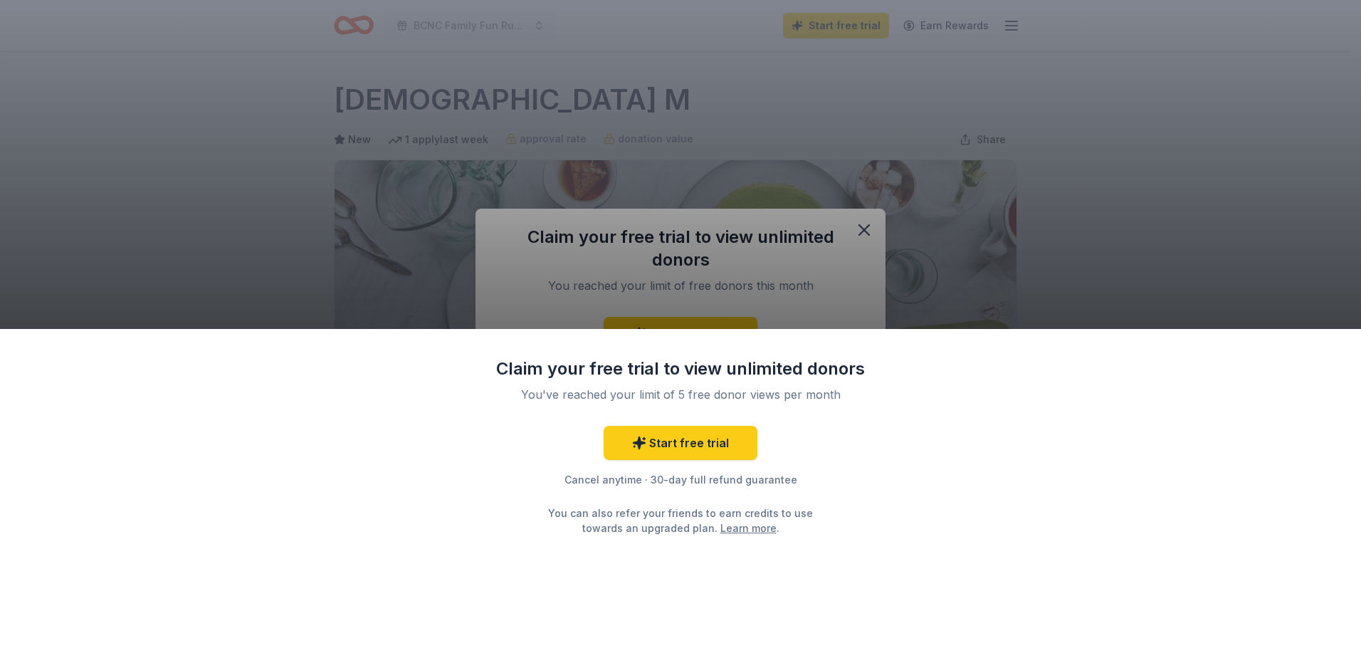
click at [868, 224] on div "Claim your free trial to view unlimited donors You've reached your limit of 5 f…" at bounding box center [680, 329] width 1361 height 658
